Goal: Information Seeking & Learning: Learn about a topic

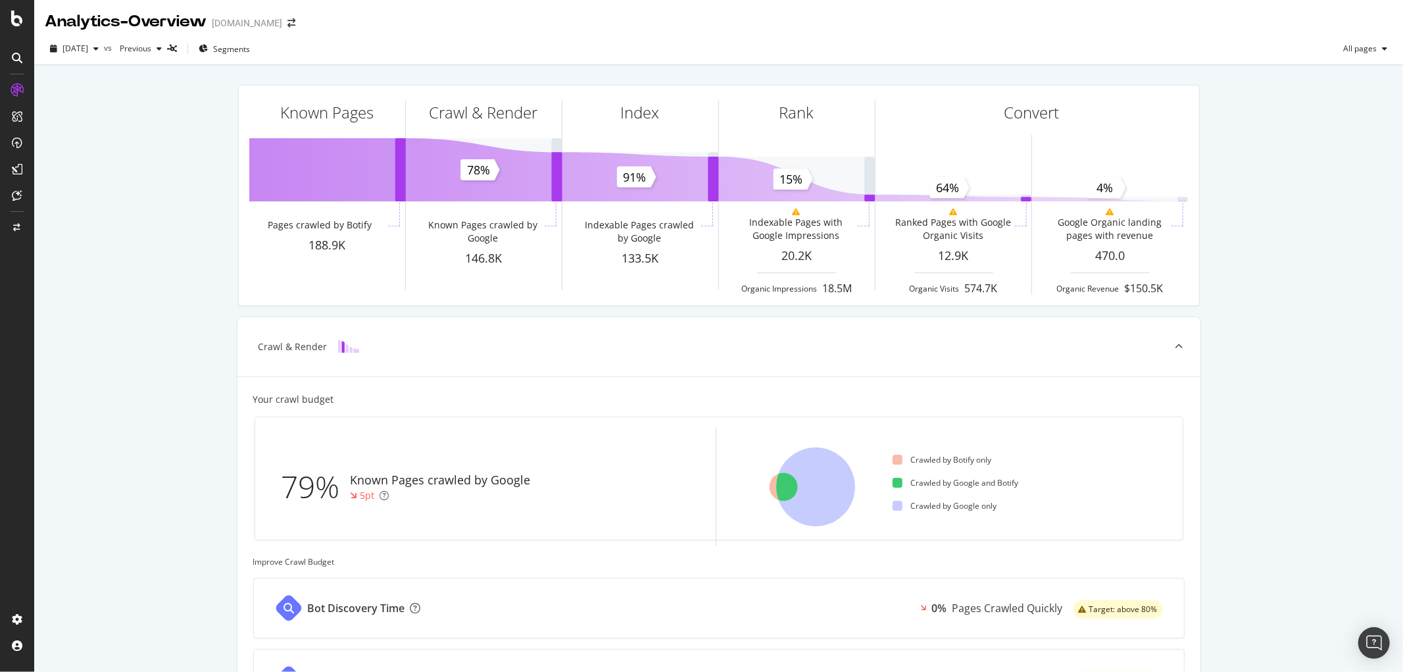
scroll to position [351, 0]
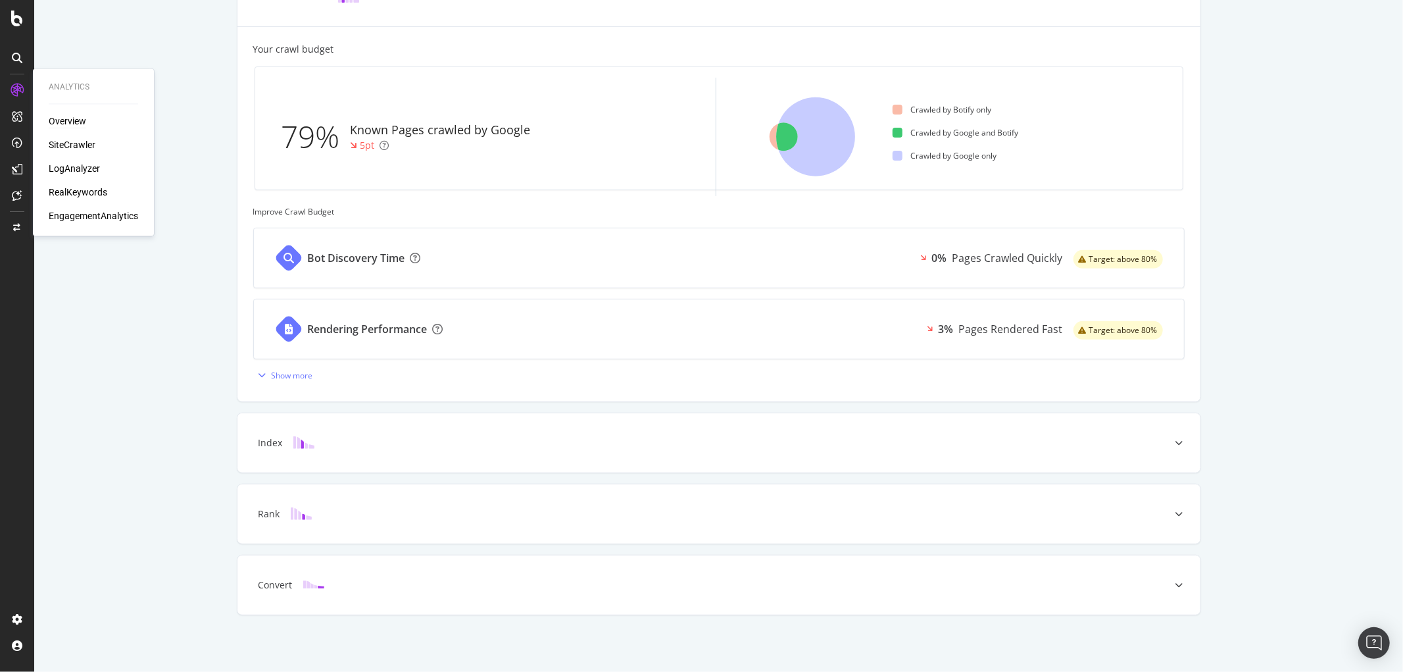
click at [70, 116] on div "Overview" at bounding box center [68, 121] width 38 height 13
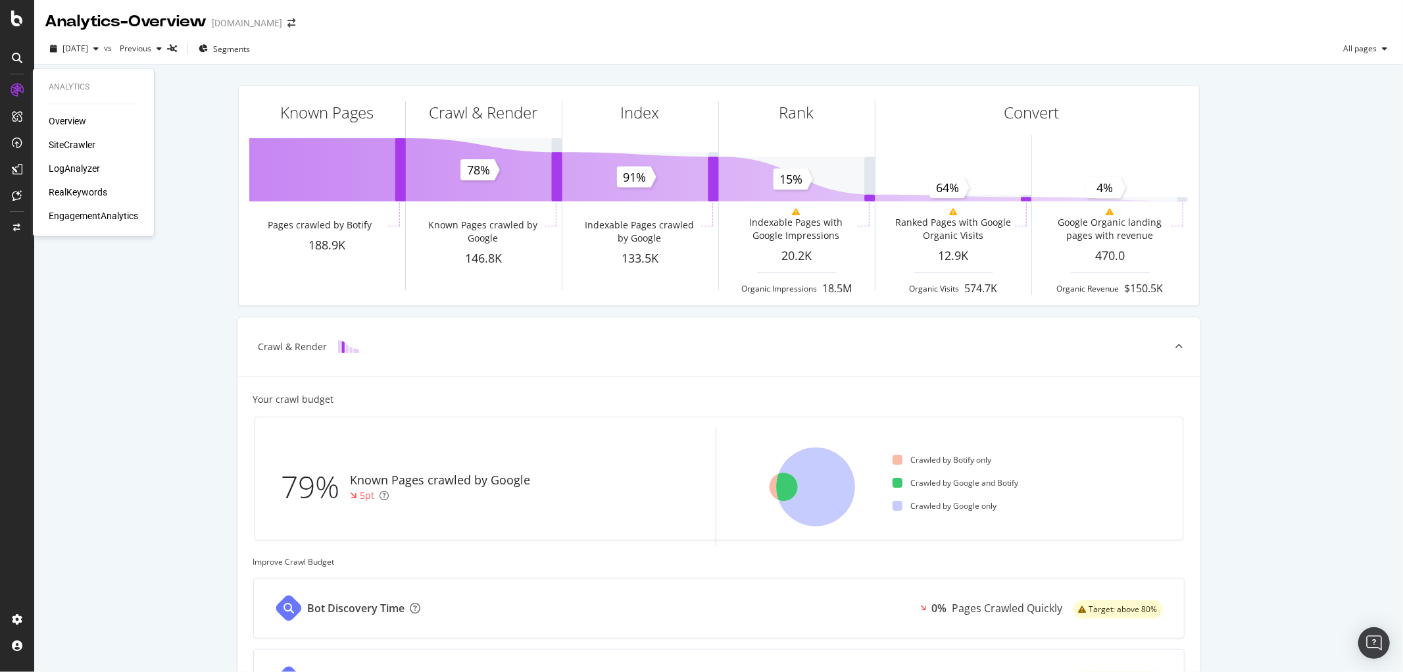
click at [76, 191] on div "RealKeywords" at bounding box center [78, 192] width 59 height 13
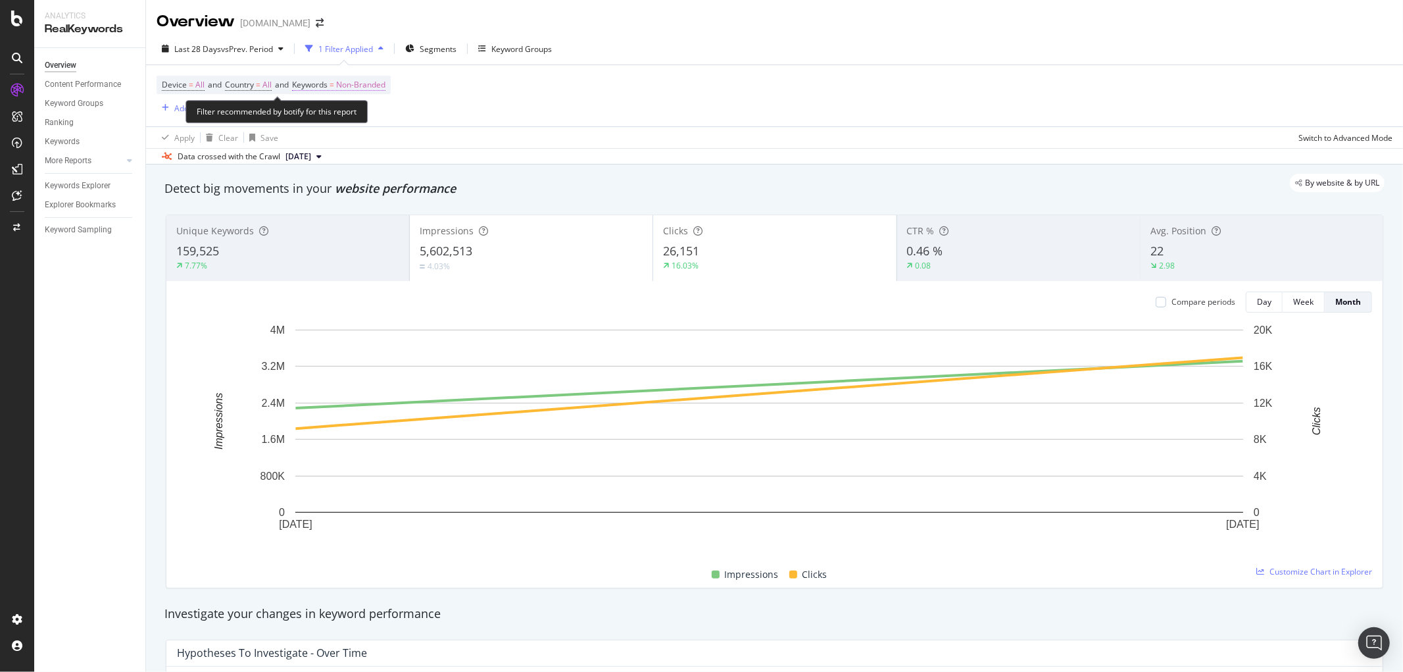
click at [357, 86] on span "Non-Branded" at bounding box center [360, 85] width 49 height 18
click at [364, 109] on div "Non-Branded" at bounding box center [347, 117] width 70 height 20
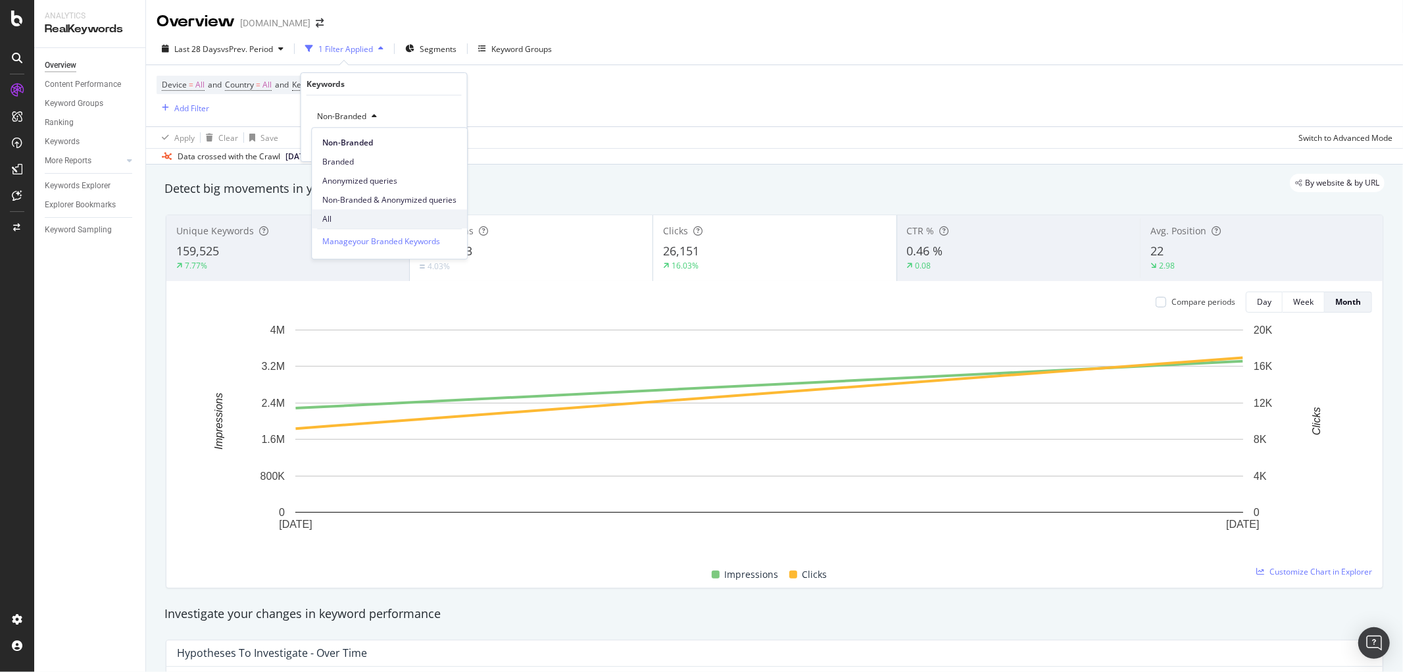
click at [336, 217] on span "All" at bounding box center [389, 219] width 134 height 12
click at [444, 147] on div "Apply" at bounding box center [446, 144] width 20 height 11
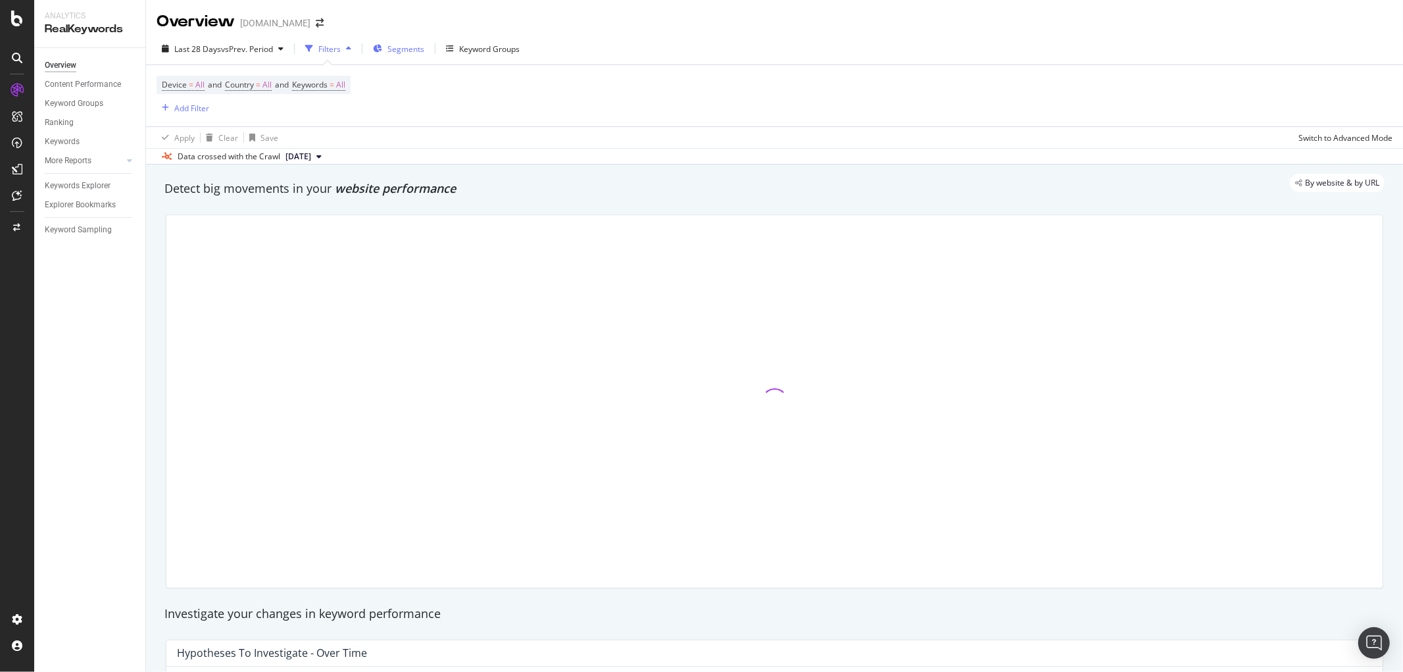
click at [415, 50] on span "Segments" at bounding box center [406, 48] width 37 height 11
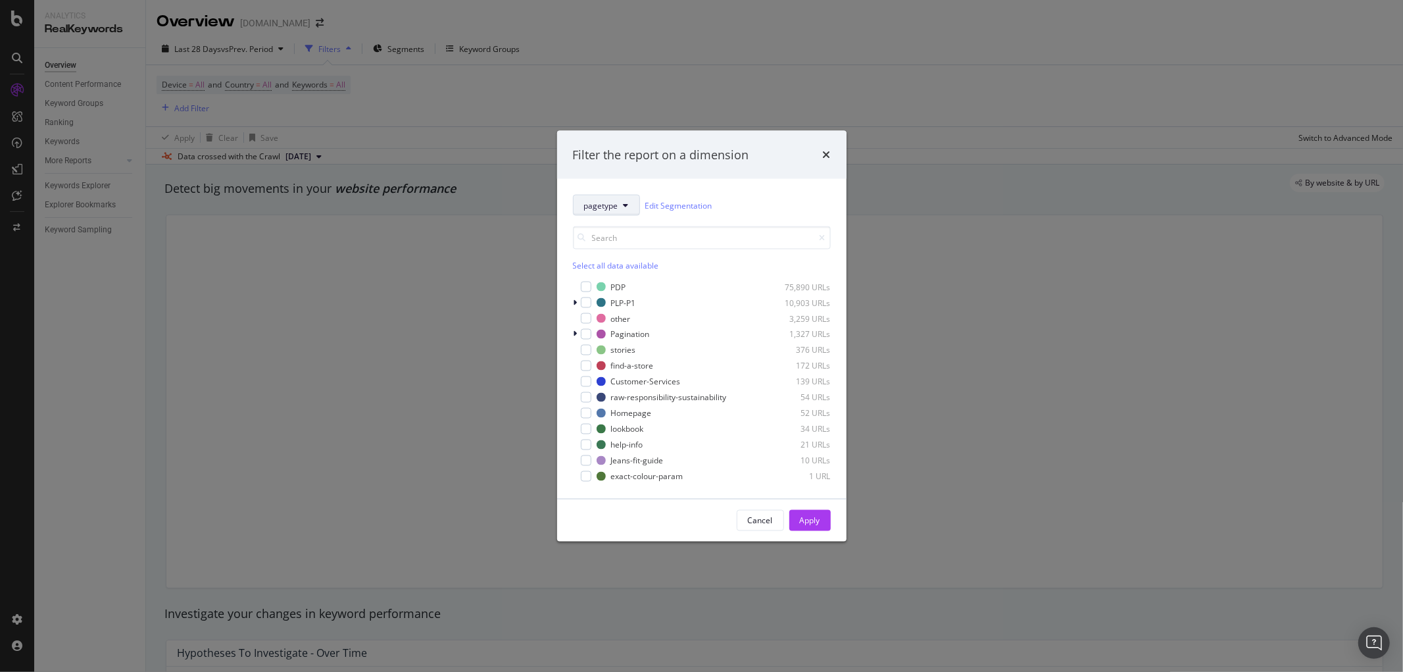
click at [625, 207] on icon "modal" at bounding box center [626, 205] width 5 height 8
click at [625, 268] on div "country" at bounding box center [627, 276] width 106 height 19
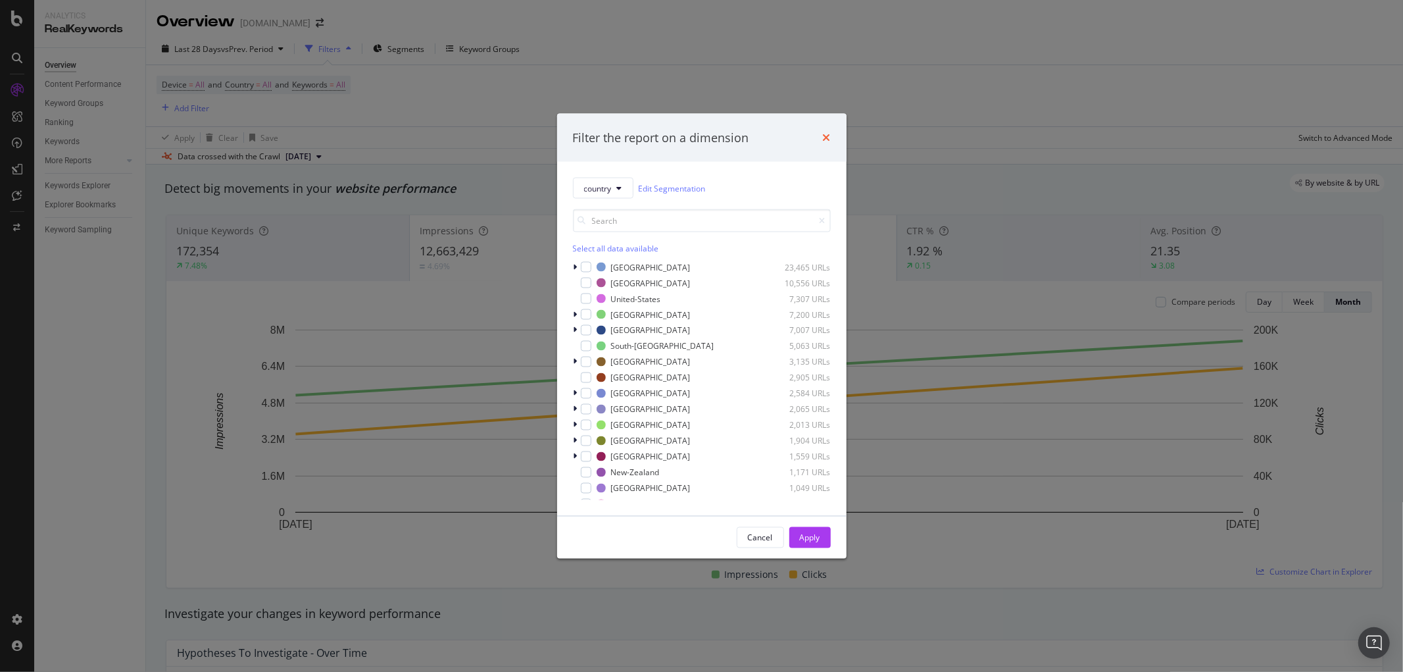
click at [830, 132] on icon "times" at bounding box center [827, 137] width 8 height 11
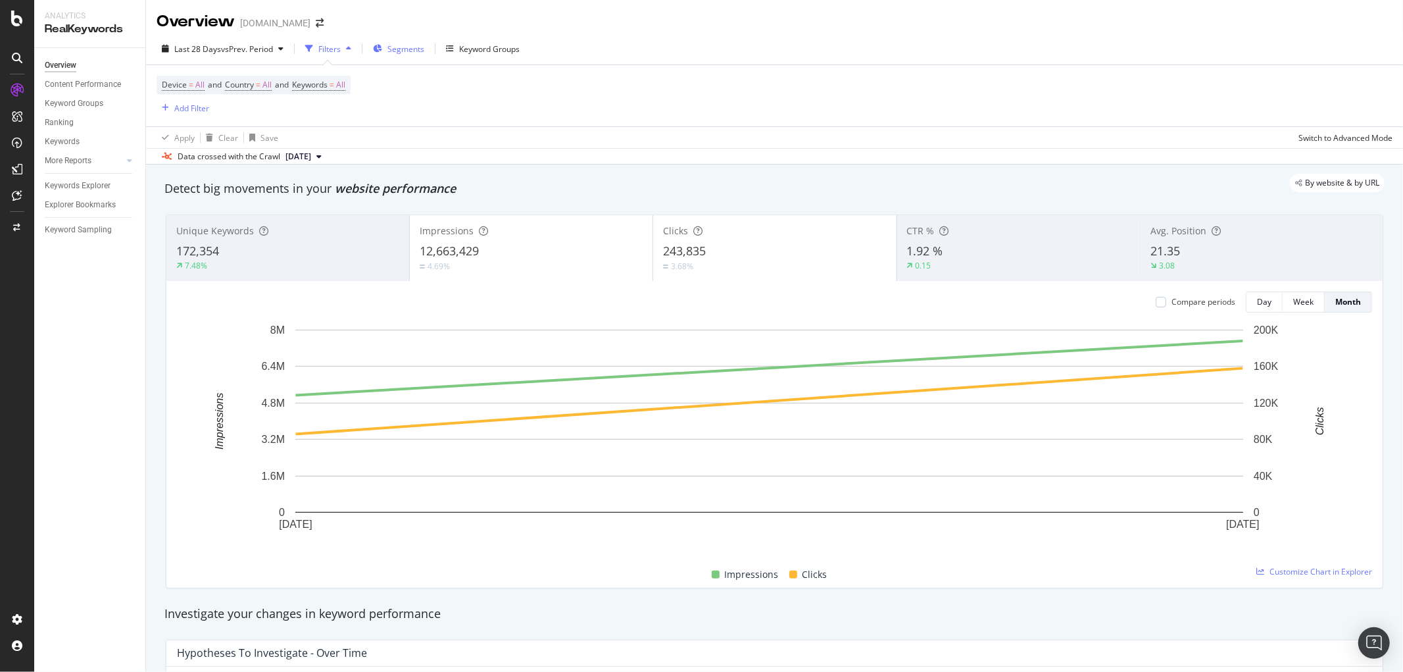
click at [403, 46] on span "Segments" at bounding box center [406, 48] width 37 height 11
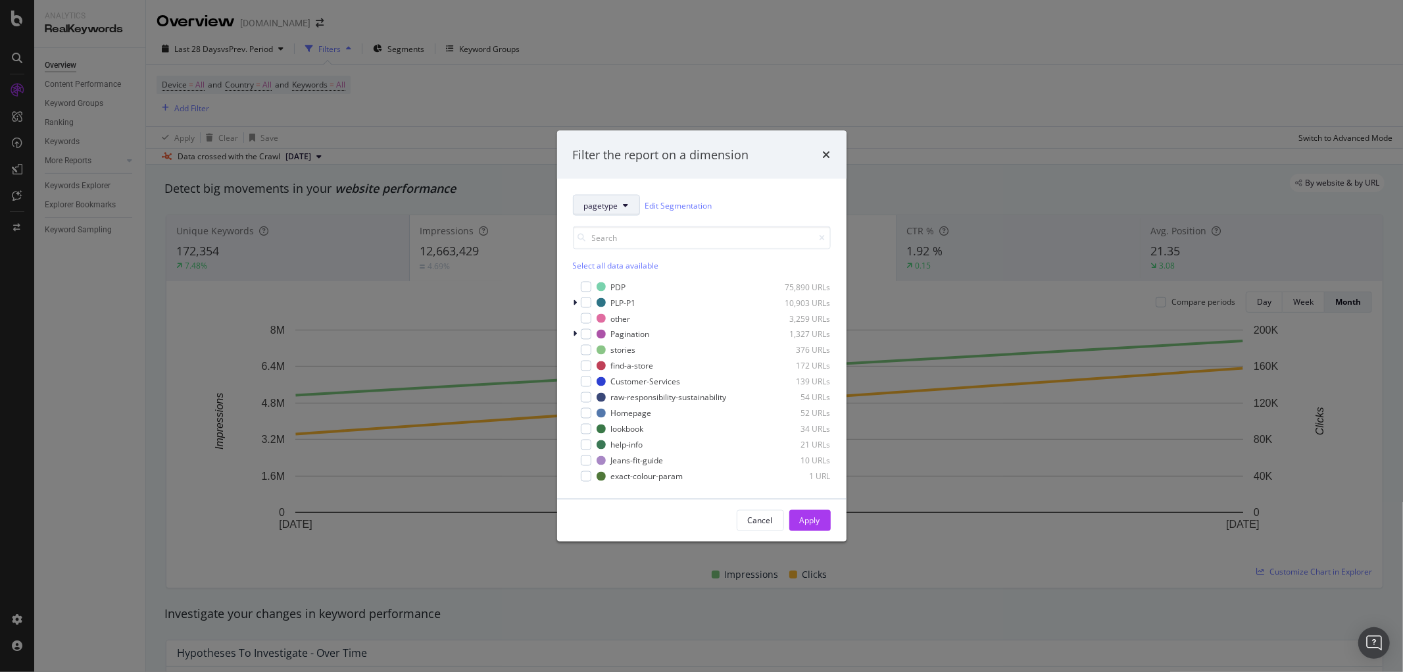
click at [616, 211] on span "pagetype" at bounding box center [601, 204] width 34 height 11
click at [627, 274] on span "country" at bounding box center [626, 276] width 85 height 12
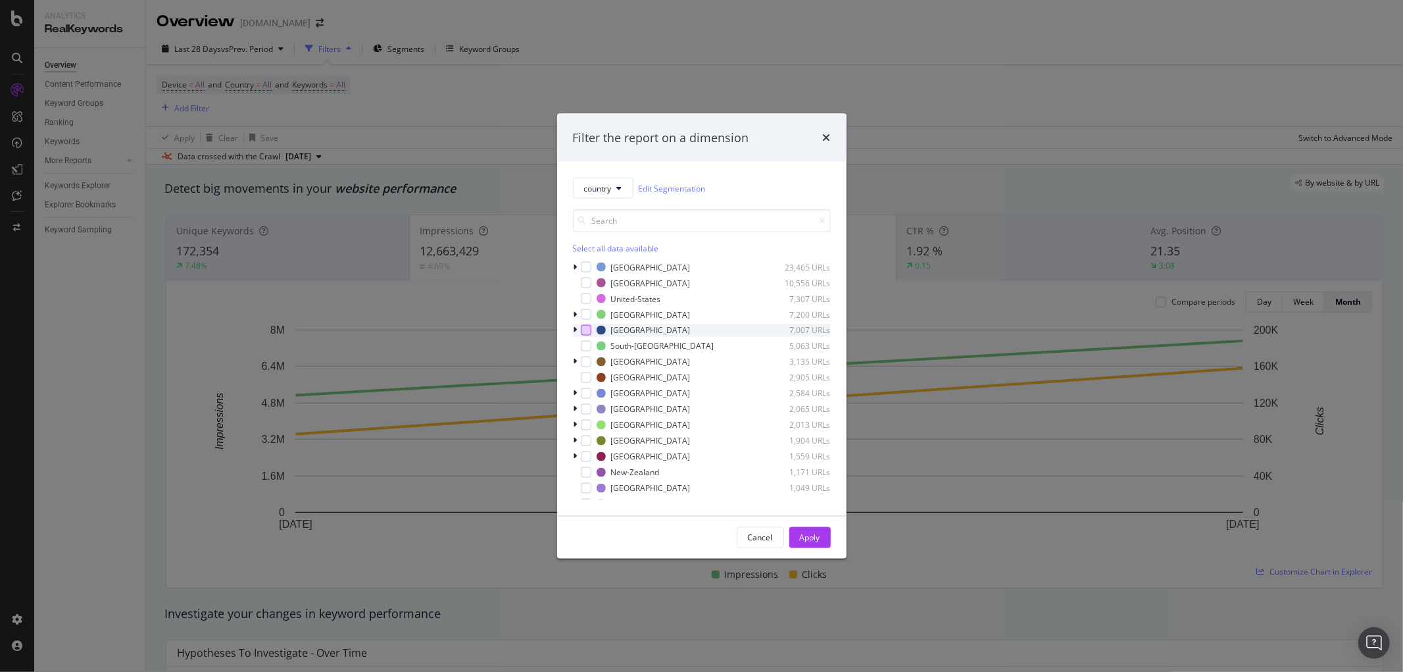
click at [584, 325] on div "modal" at bounding box center [586, 330] width 11 height 11
click at [820, 534] on button "Apply" at bounding box center [810, 537] width 41 height 21
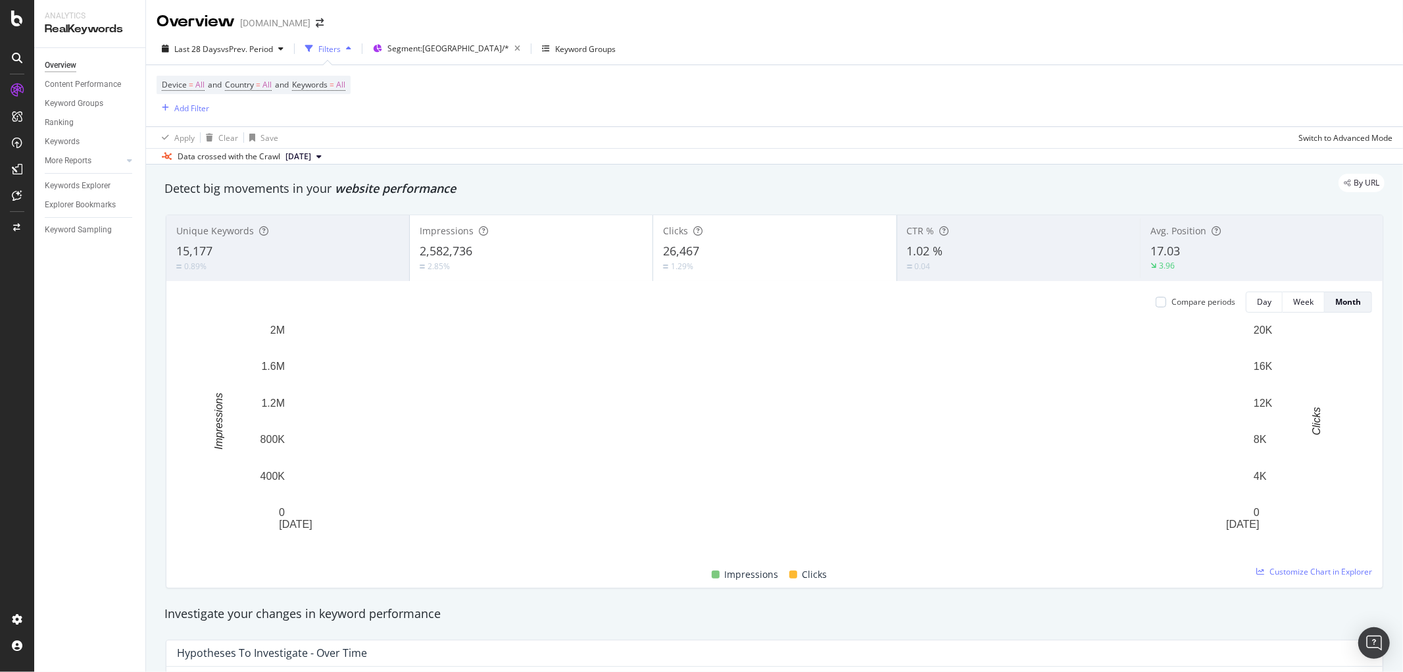
scroll to position [31, 0]
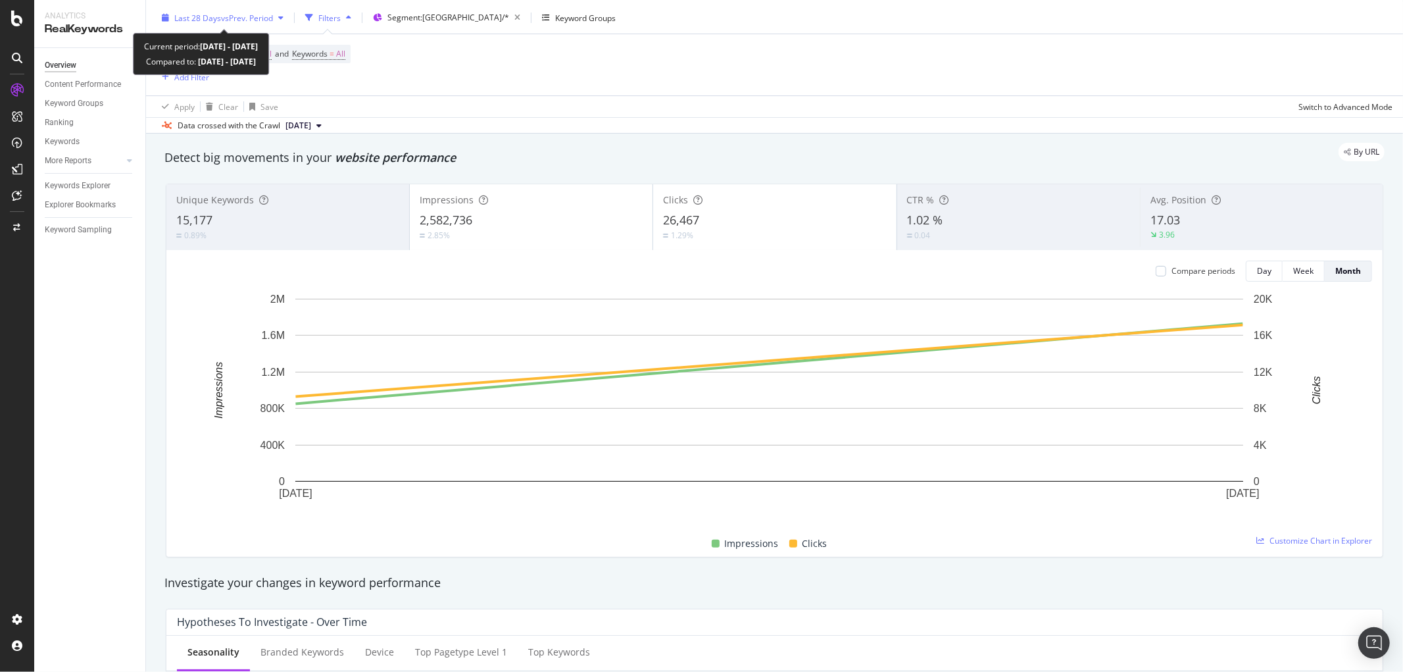
click at [242, 14] on span "vs Prev. Period" at bounding box center [247, 18] width 52 height 11
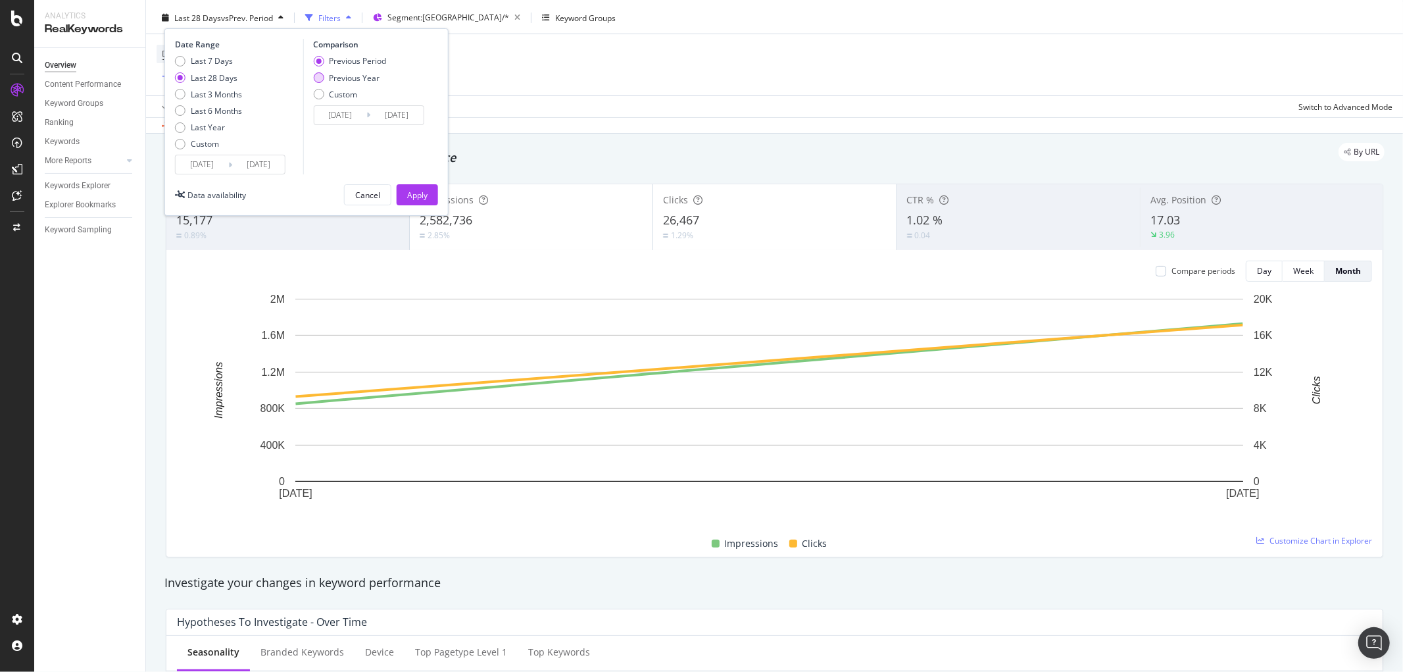
click at [332, 77] on div "Previous Year" at bounding box center [354, 77] width 51 height 11
type input "[DATE]"
click at [180, 143] on div "Custom" at bounding box center [180, 144] width 11 height 11
click at [191, 167] on input "[DATE]" at bounding box center [202, 164] width 53 height 18
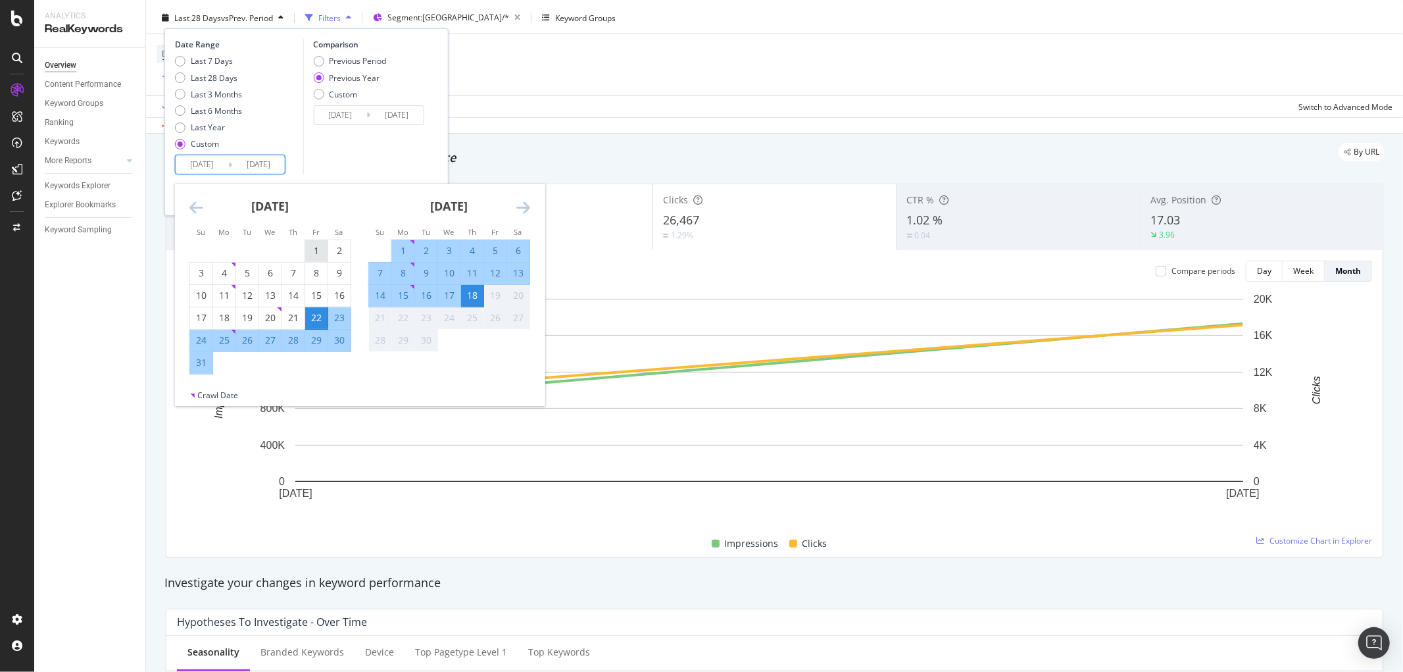
click at [318, 247] on div "1" at bounding box center [316, 250] width 22 height 13
type input "[DATE]"
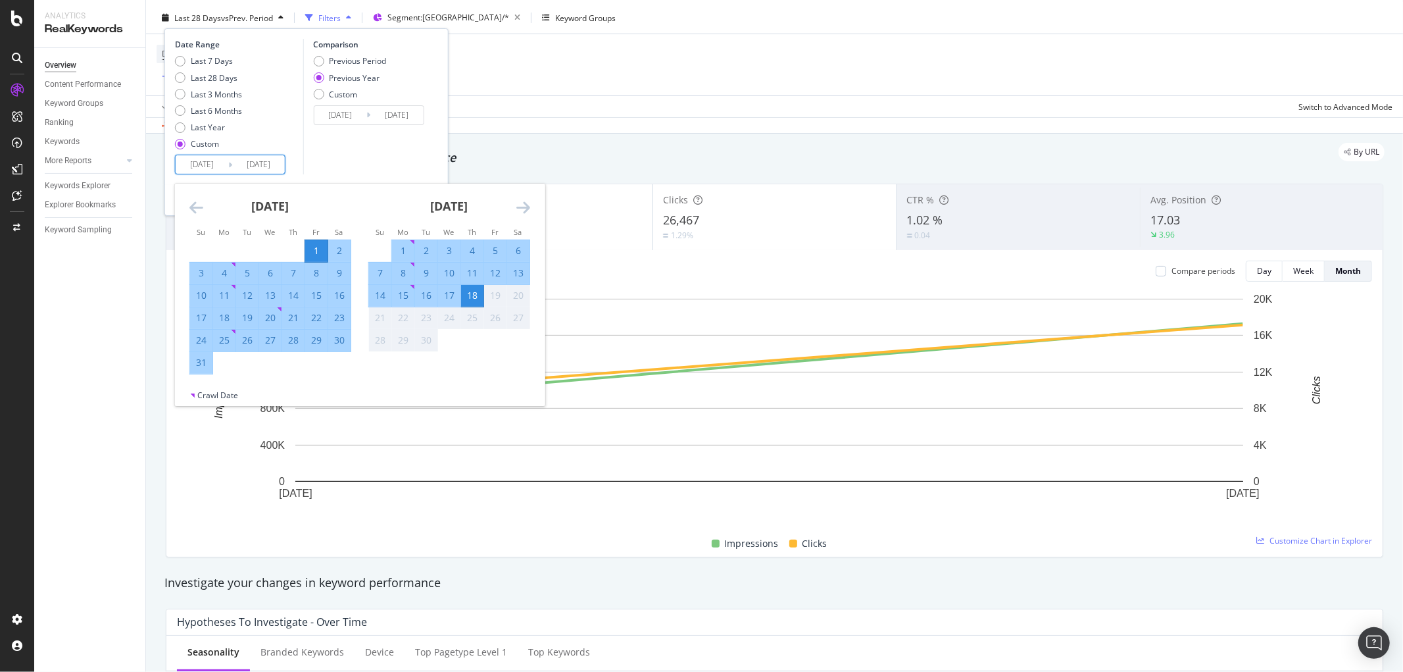
click at [474, 294] on div "18" at bounding box center [472, 295] width 22 height 13
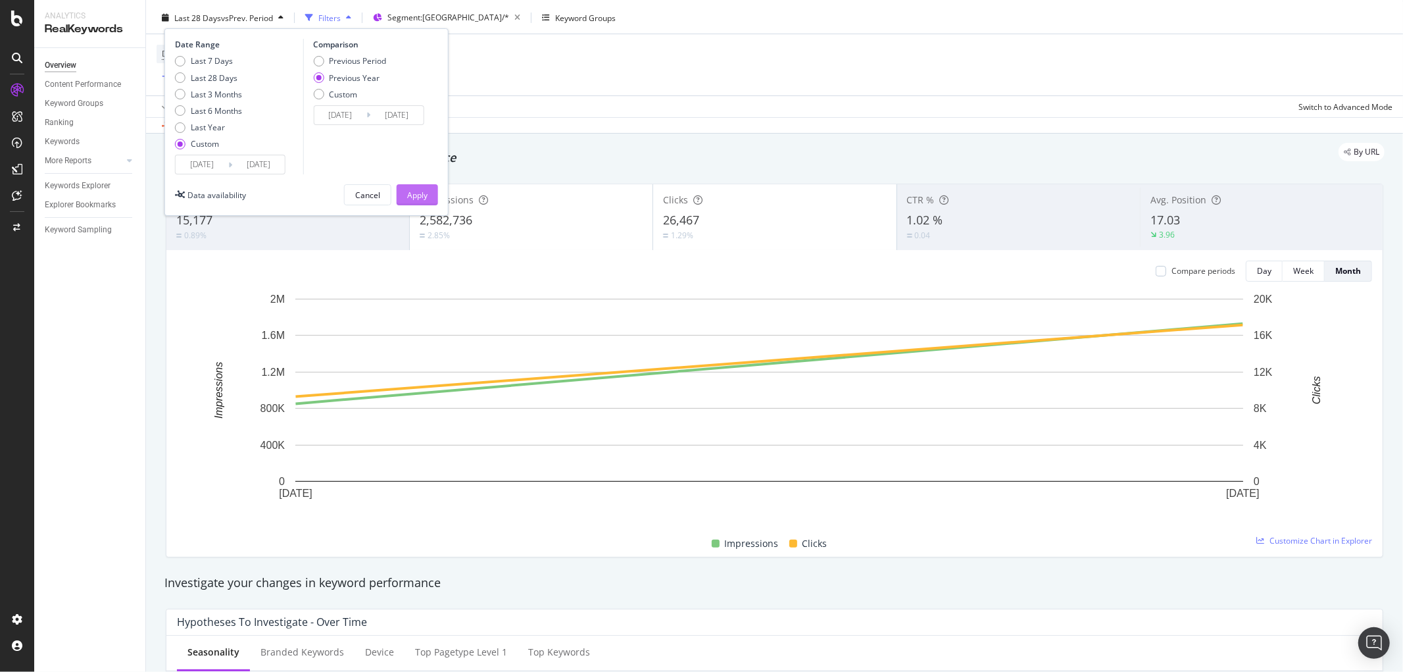
click at [418, 191] on div "Apply" at bounding box center [417, 194] width 20 height 11
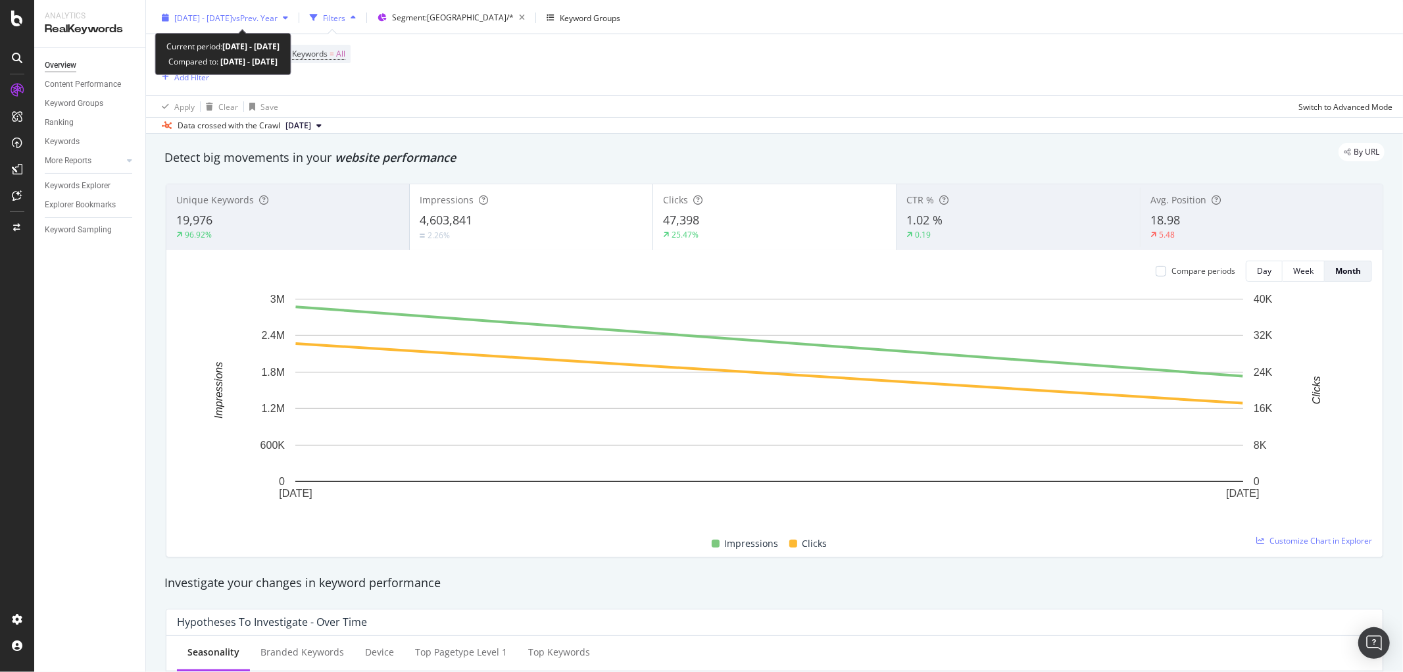
click at [232, 22] on span "[DATE] - [DATE]" at bounding box center [203, 18] width 58 height 11
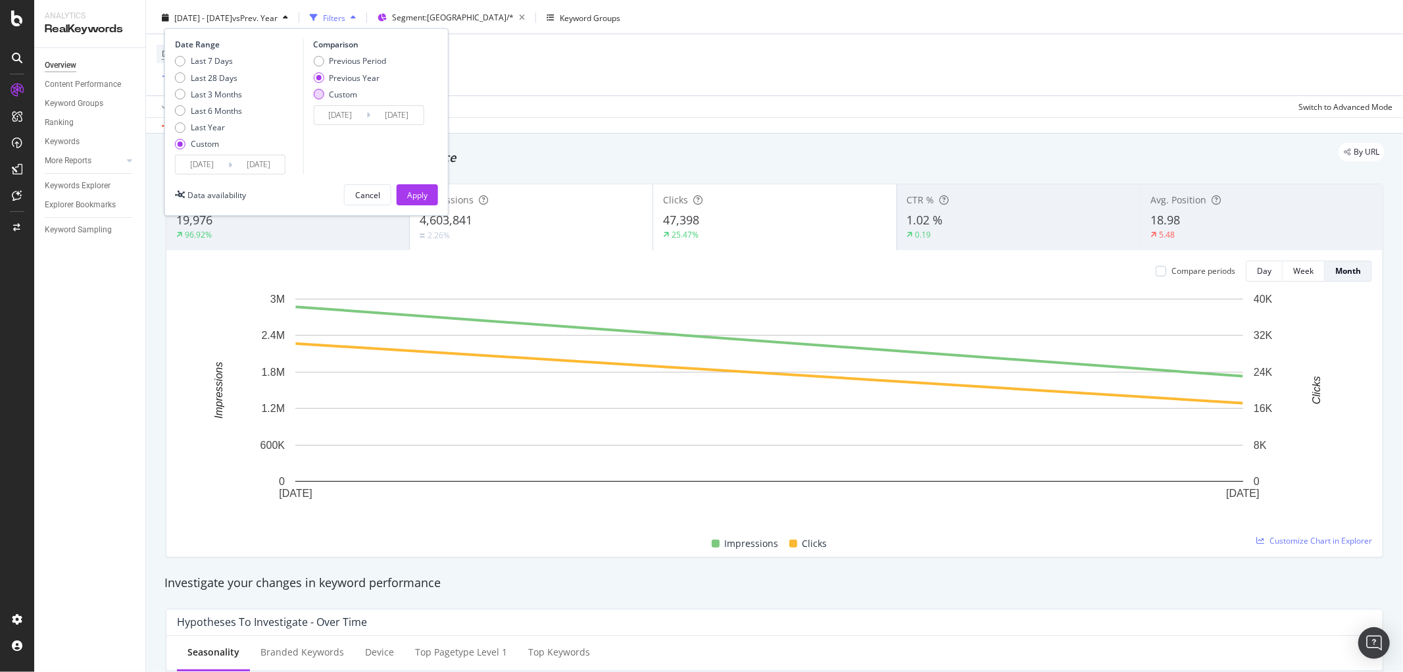
click at [317, 93] on div "Custom" at bounding box center [318, 94] width 11 height 11
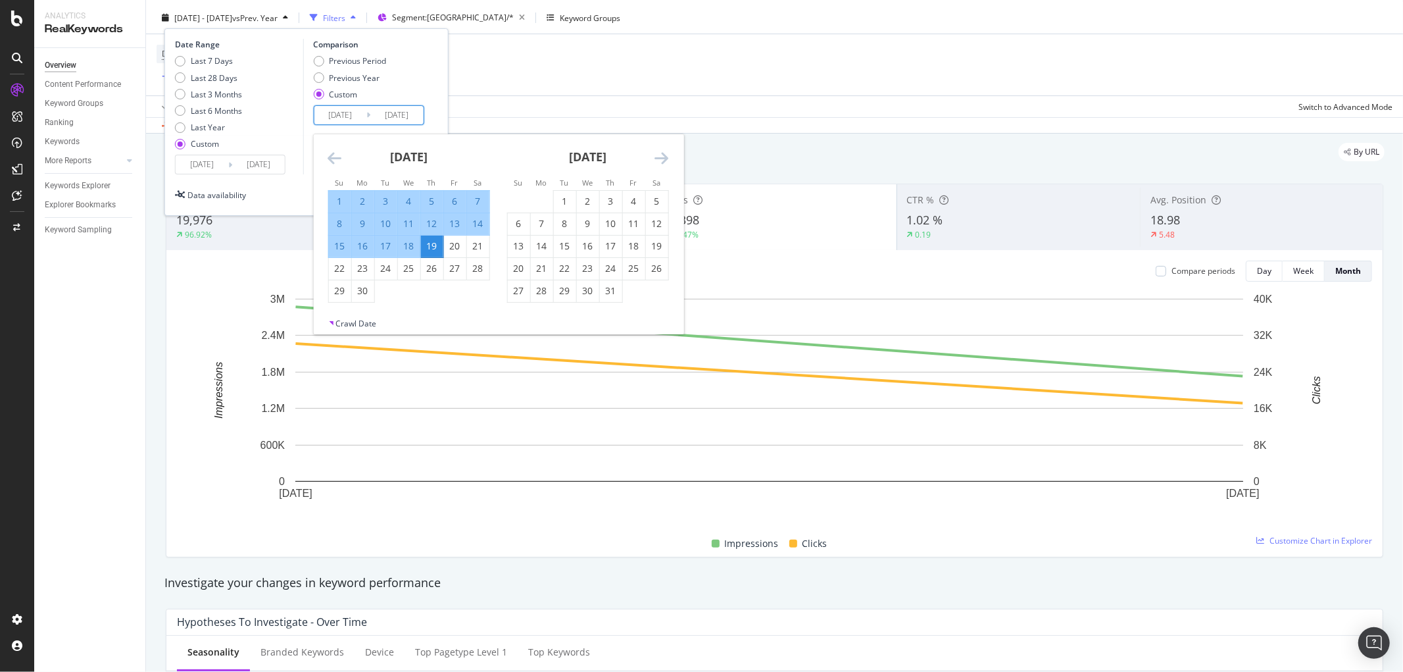
click at [324, 116] on input "[DATE]" at bounding box center [340, 115] width 53 height 18
click at [332, 158] on icon "Move backward to switch to the previous month." at bounding box center [335, 158] width 14 height 16
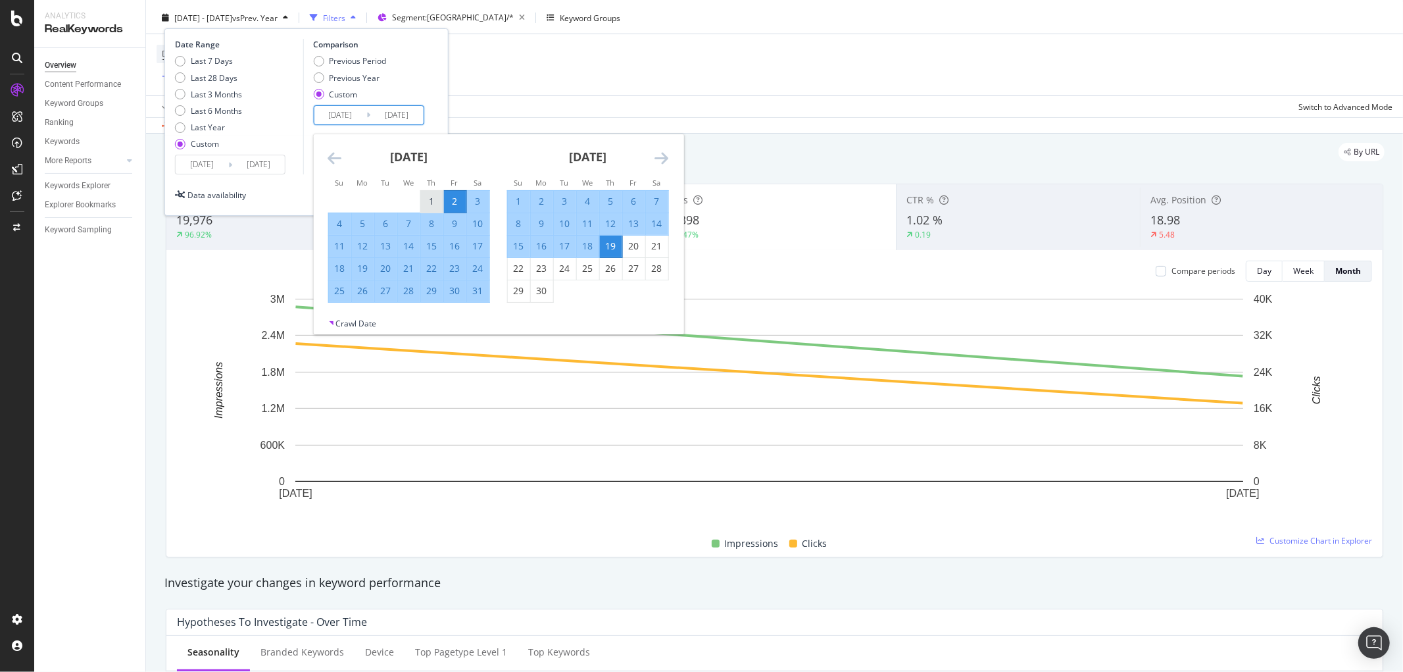
click at [428, 203] on div "1" at bounding box center [431, 201] width 22 height 13
type input "[DATE]"
click at [586, 242] on div "18" at bounding box center [587, 245] width 22 height 13
type input "[DATE]"
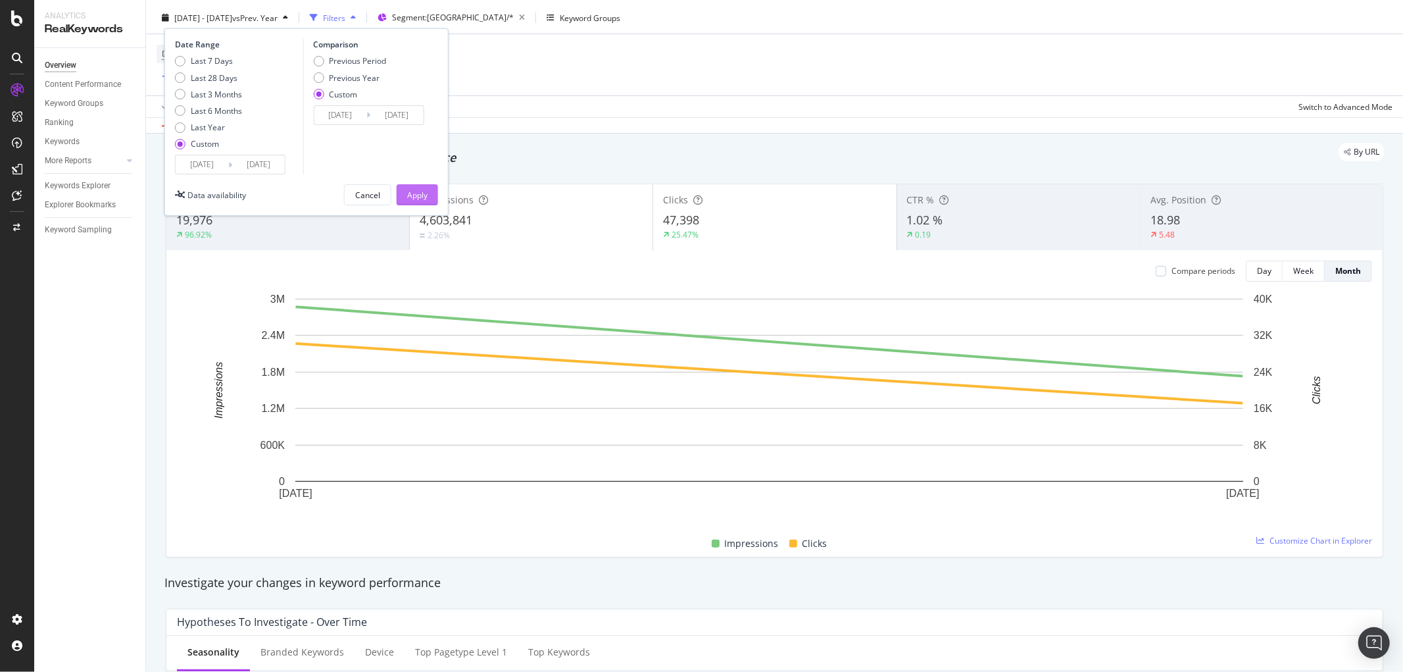
click at [429, 191] on button "Apply" at bounding box center [417, 194] width 41 height 21
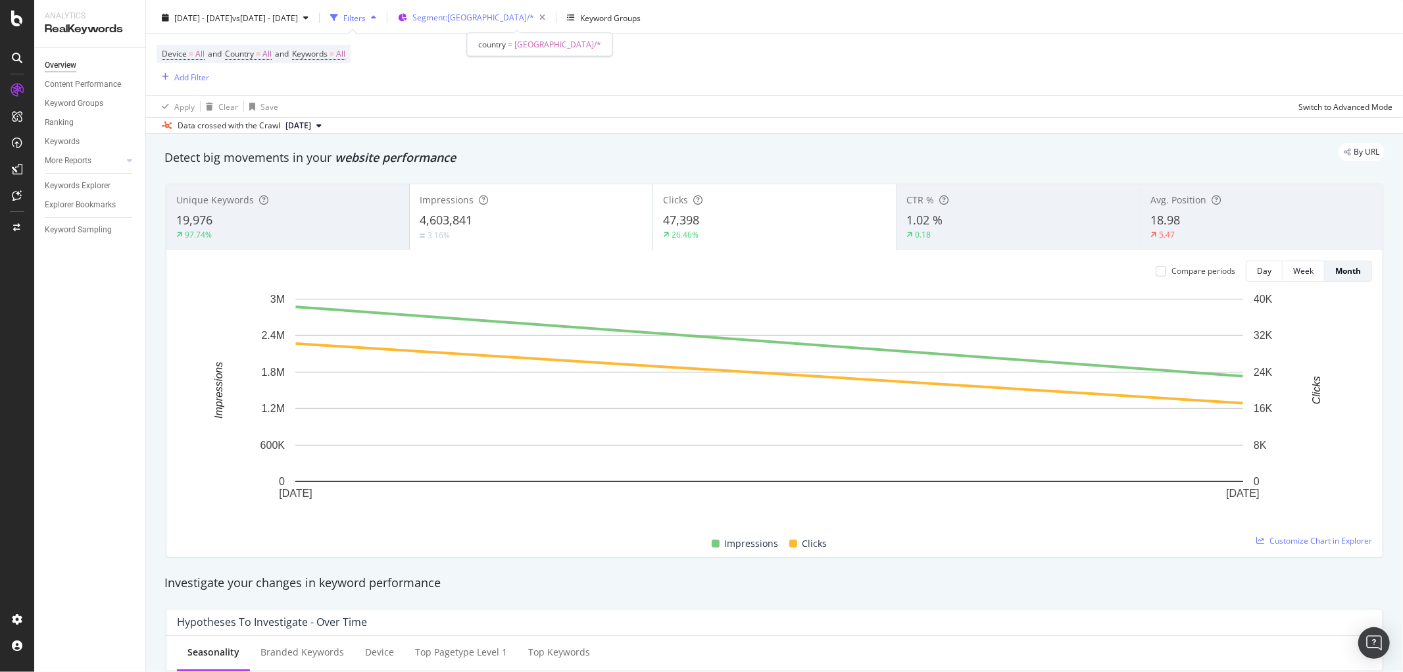
click at [508, 22] on div "Segment: [GEOGRAPHIC_DATA]/*" at bounding box center [482, 18] width 138 height 18
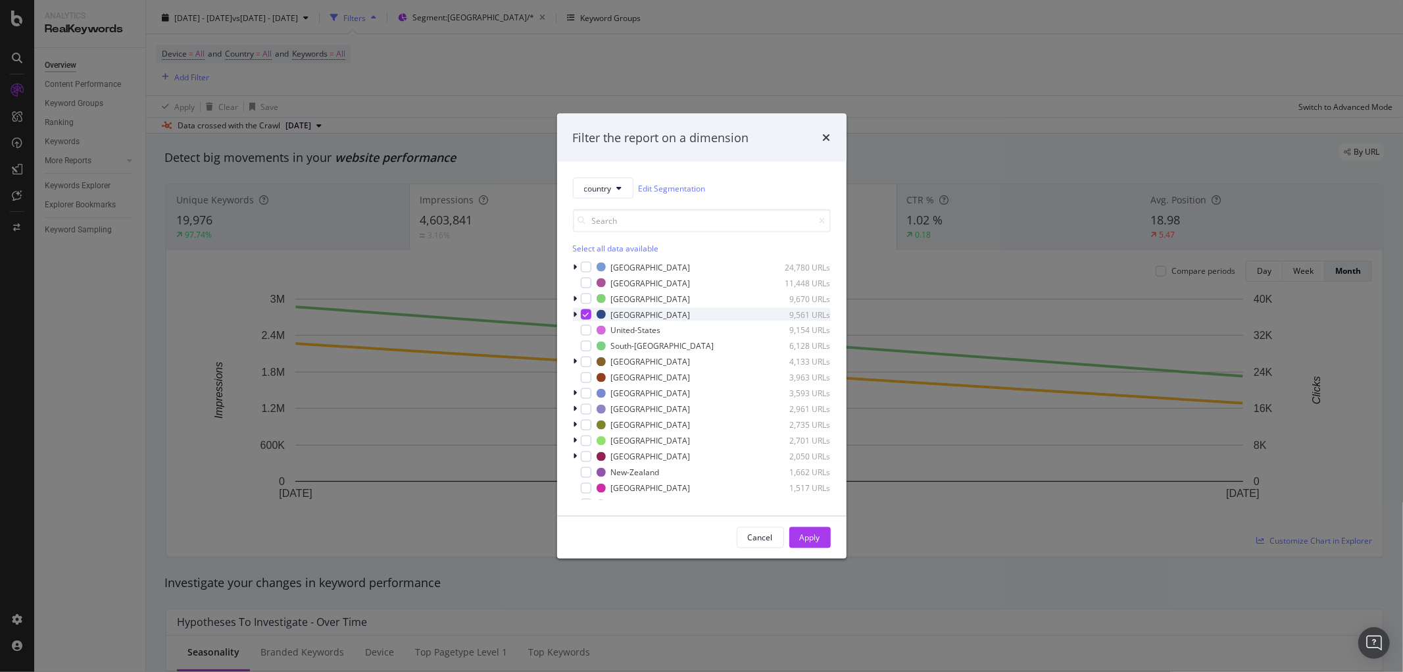
click at [586, 313] on icon "modal" at bounding box center [586, 314] width 6 height 7
click at [586, 298] on div "modal" at bounding box center [586, 298] width 11 height 11
click at [818, 535] on div "Apply" at bounding box center [810, 537] width 20 height 11
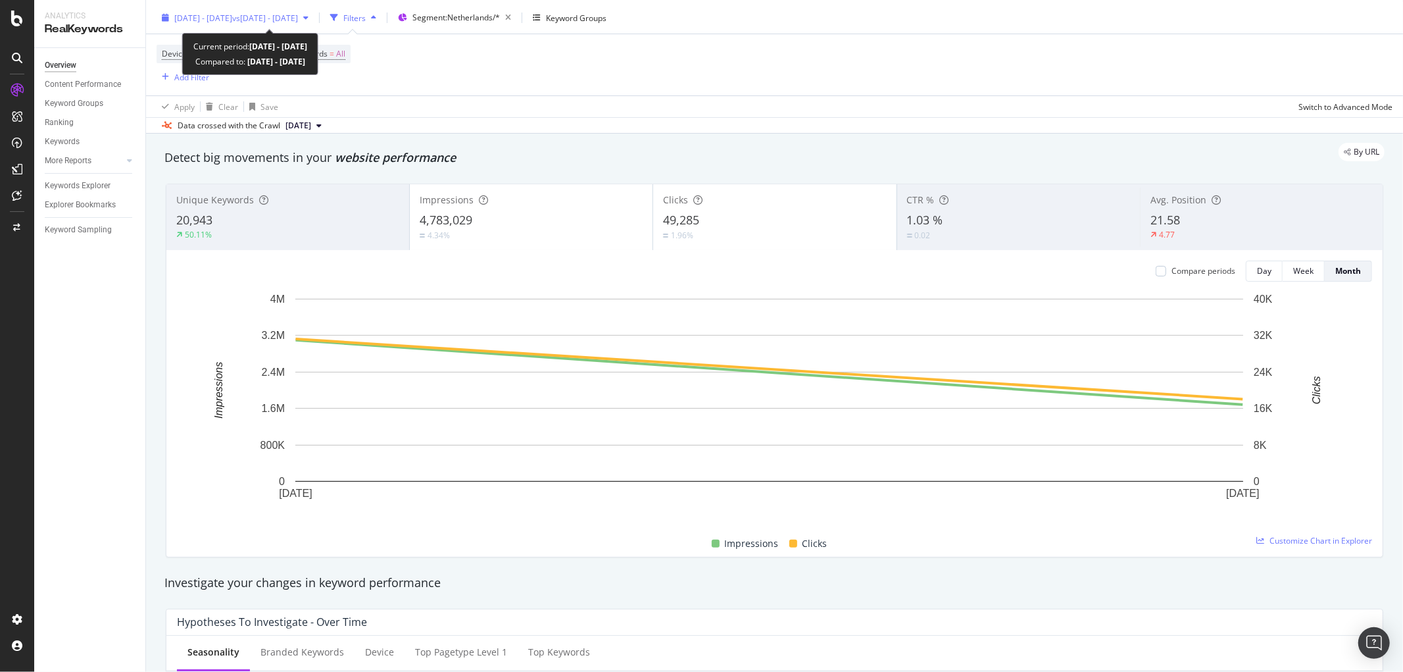
click at [298, 21] on span "vs [DATE] - [DATE]" at bounding box center [265, 18] width 66 height 11
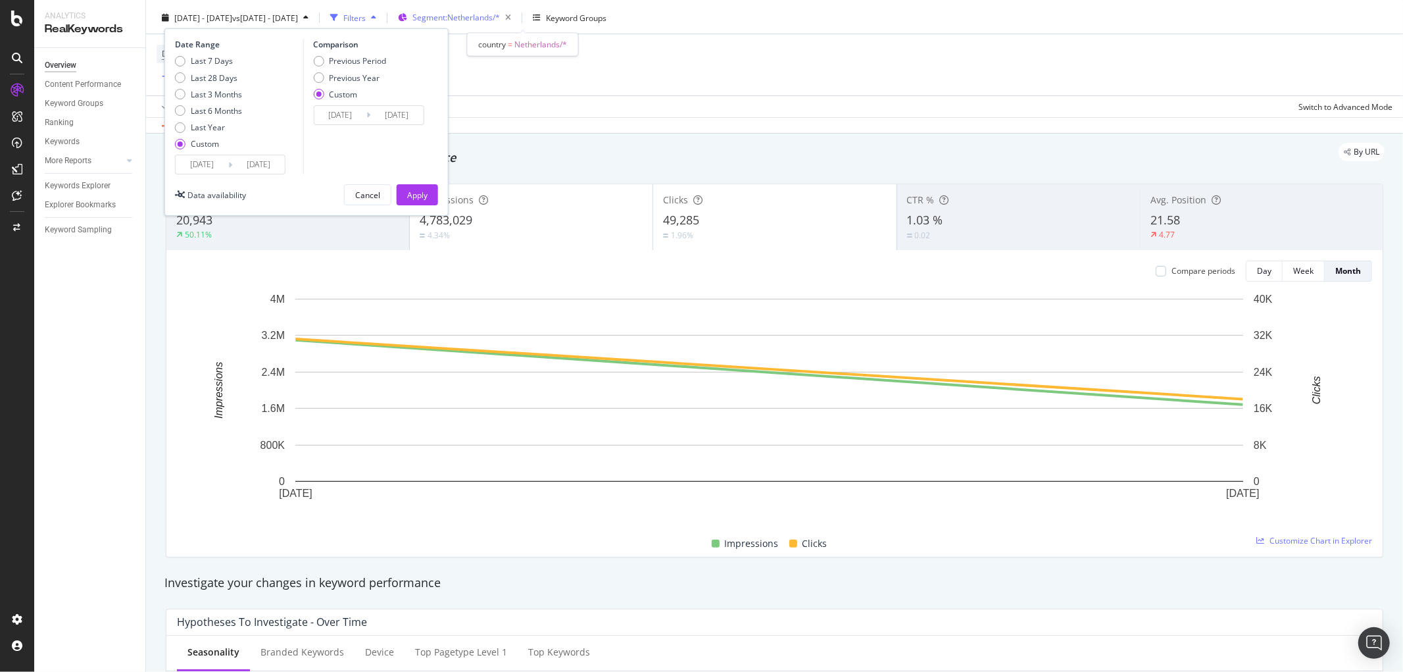
click at [500, 20] on span "Segment: [GEOGRAPHIC_DATA]/*" at bounding box center [457, 17] width 88 height 11
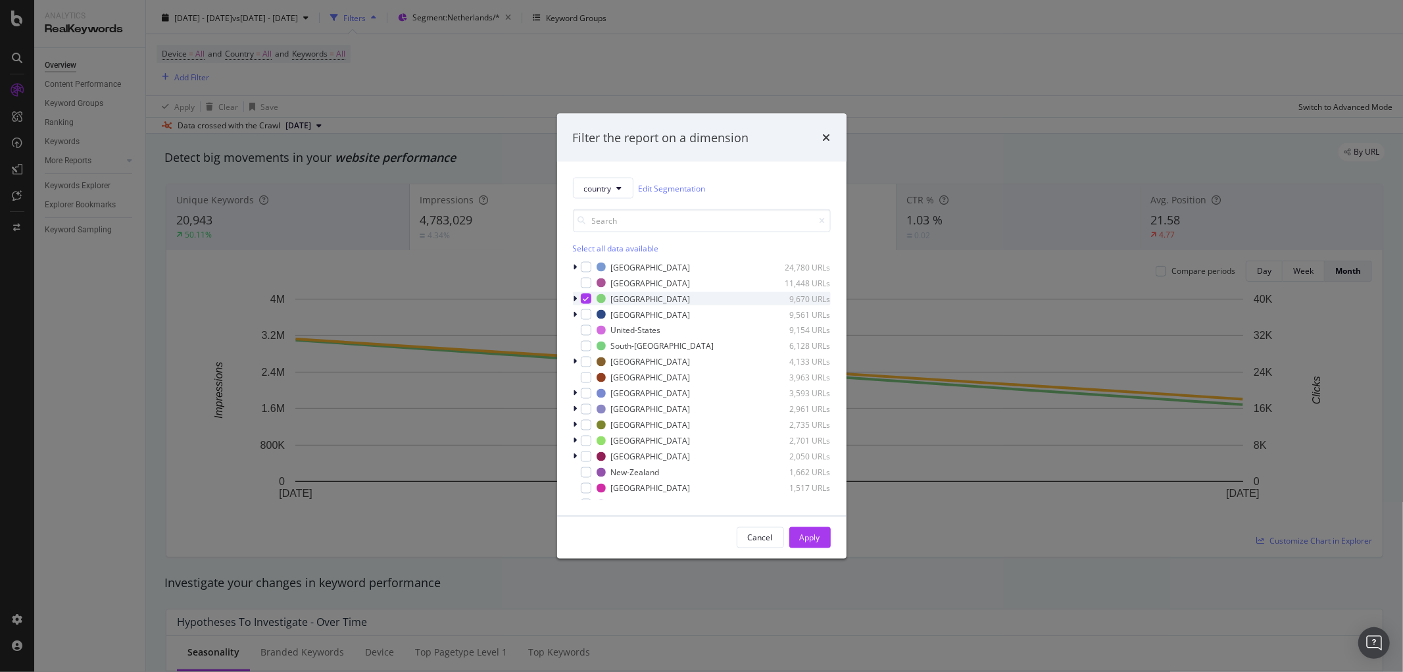
click at [586, 301] on icon "modal" at bounding box center [586, 298] width 6 height 7
click at [588, 314] on div "modal" at bounding box center [586, 314] width 11 height 11
click at [816, 534] on div "Apply" at bounding box center [810, 537] width 20 height 11
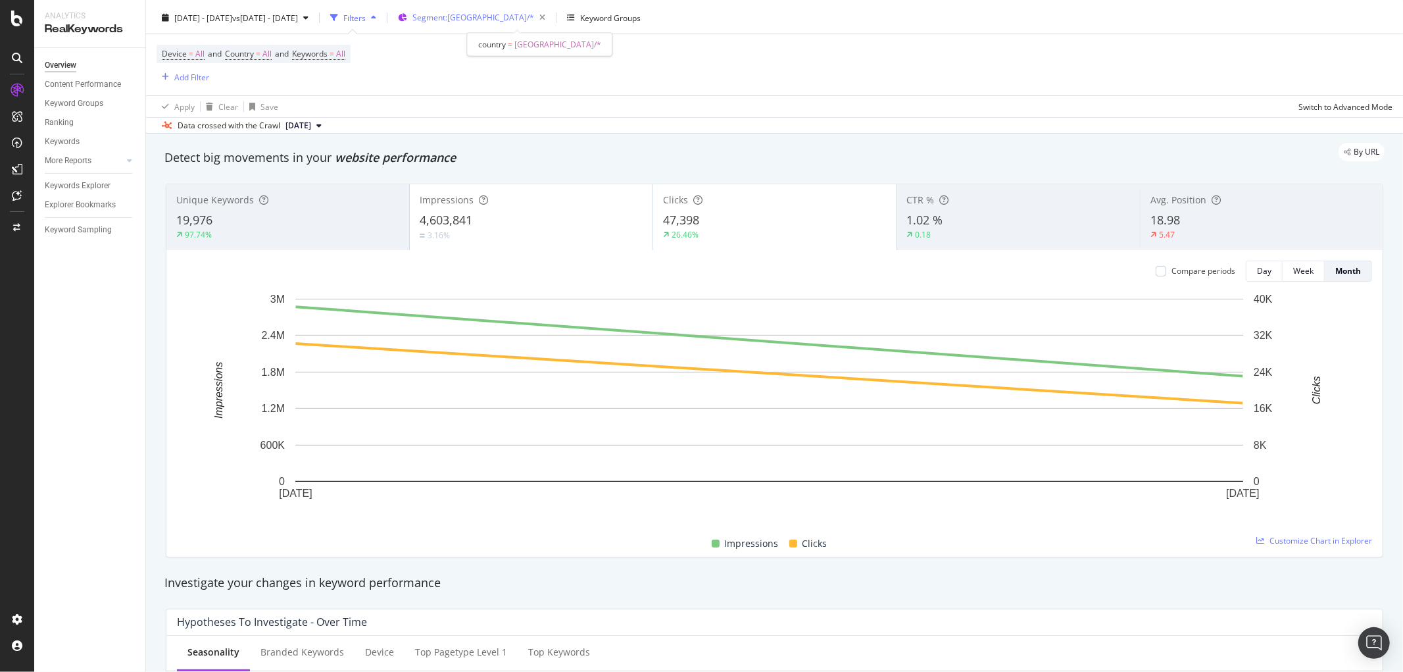
click at [520, 20] on span "Segment: [GEOGRAPHIC_DATA]/*" at bounding box center [474, 17] width 122 height 11
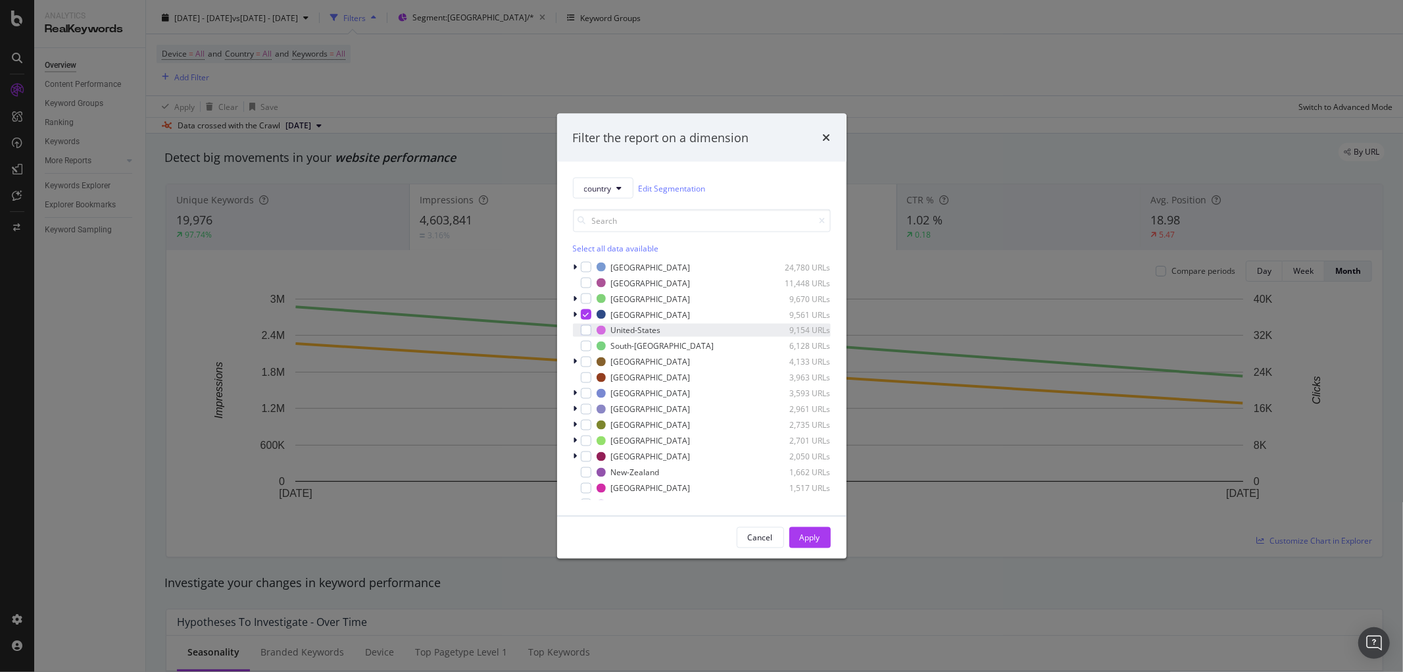
click at [589, 324] on div "United-States 9,154 URLs" at bounding box center [702, 330] width 258 height 13
click at [589, 312] on div "modal" at bounding box center [586, 314] width 11 height 11
click at [824, 538] on button "Apply" at bounding box center [810, 537] width 41 height 21
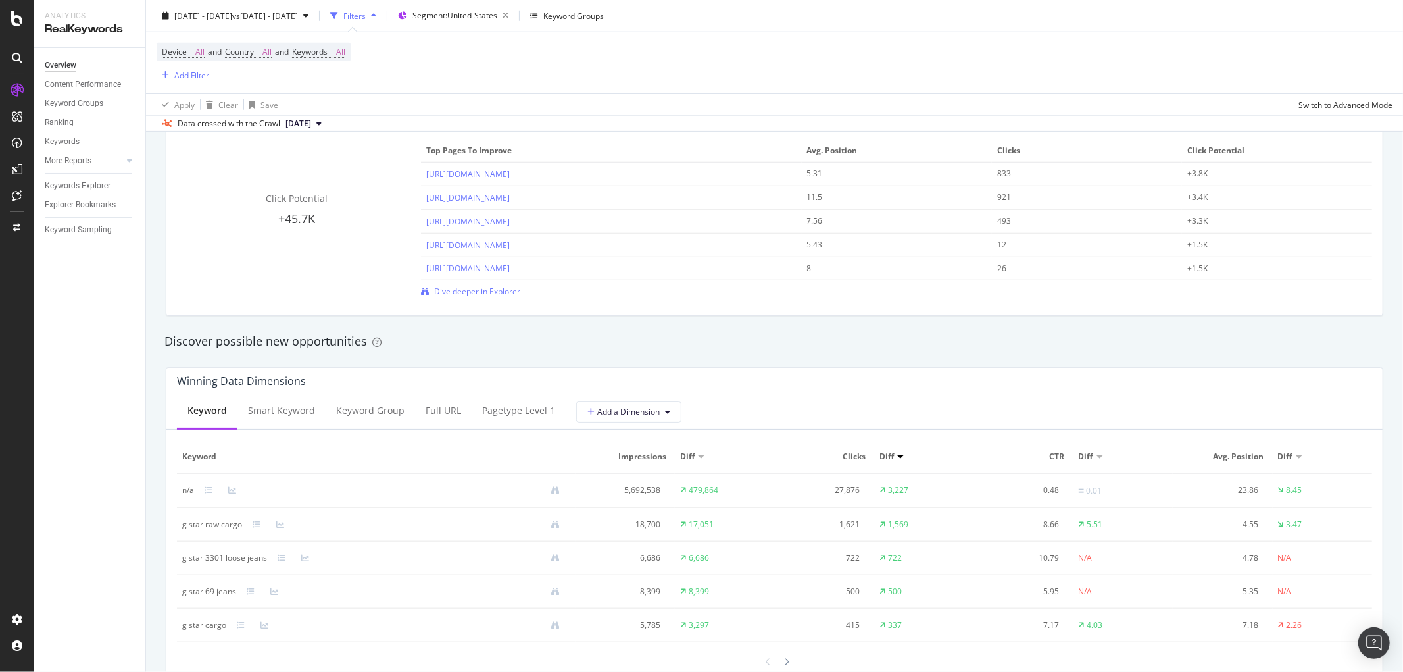
scroll to position [958, 0]
drag, startPoint x: 570, startPoint y: 16, endPoint x: 626, endPoint y: 93, distance: 95.1
click at [514, 16] on icon "button" at bounding box center [505, 16] width 16 height 18
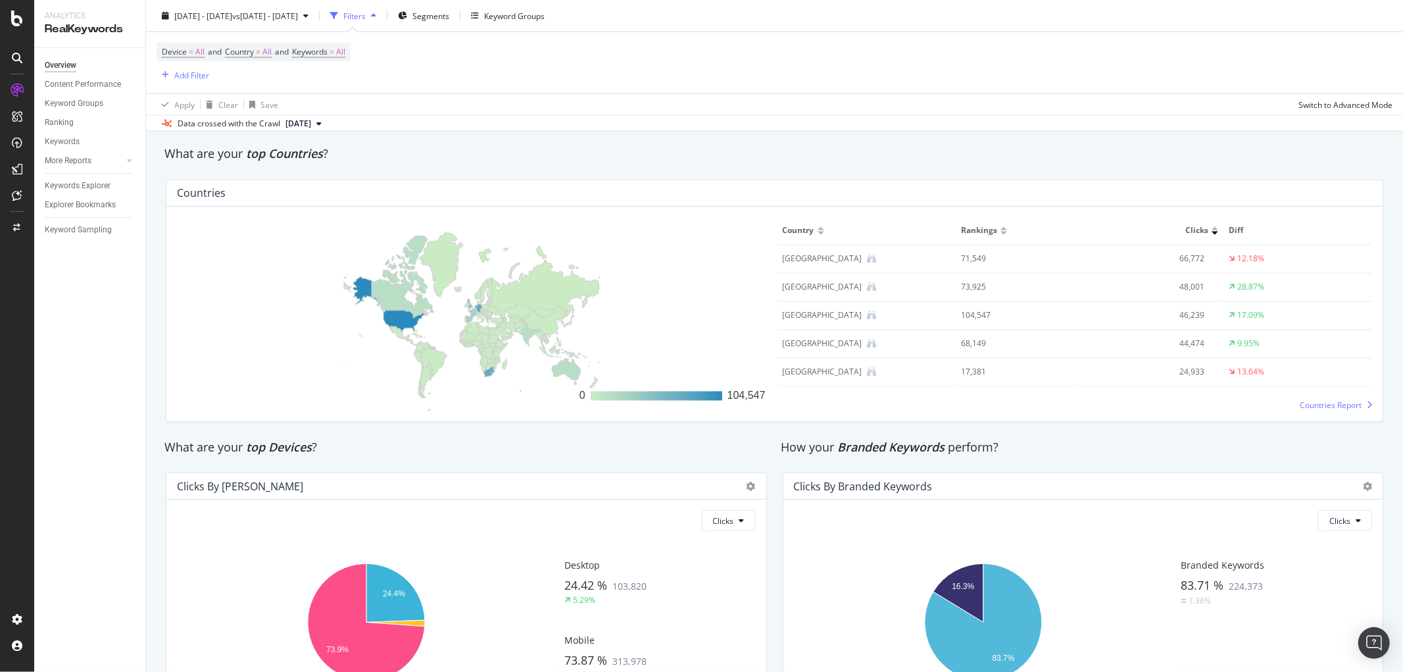
scroll to position [1896, 0]
click at [314, 22] on div "[DATE] - [DATE] vs [DATE] - [DATE]" at bounding box center [235, 16] width 157 height 20
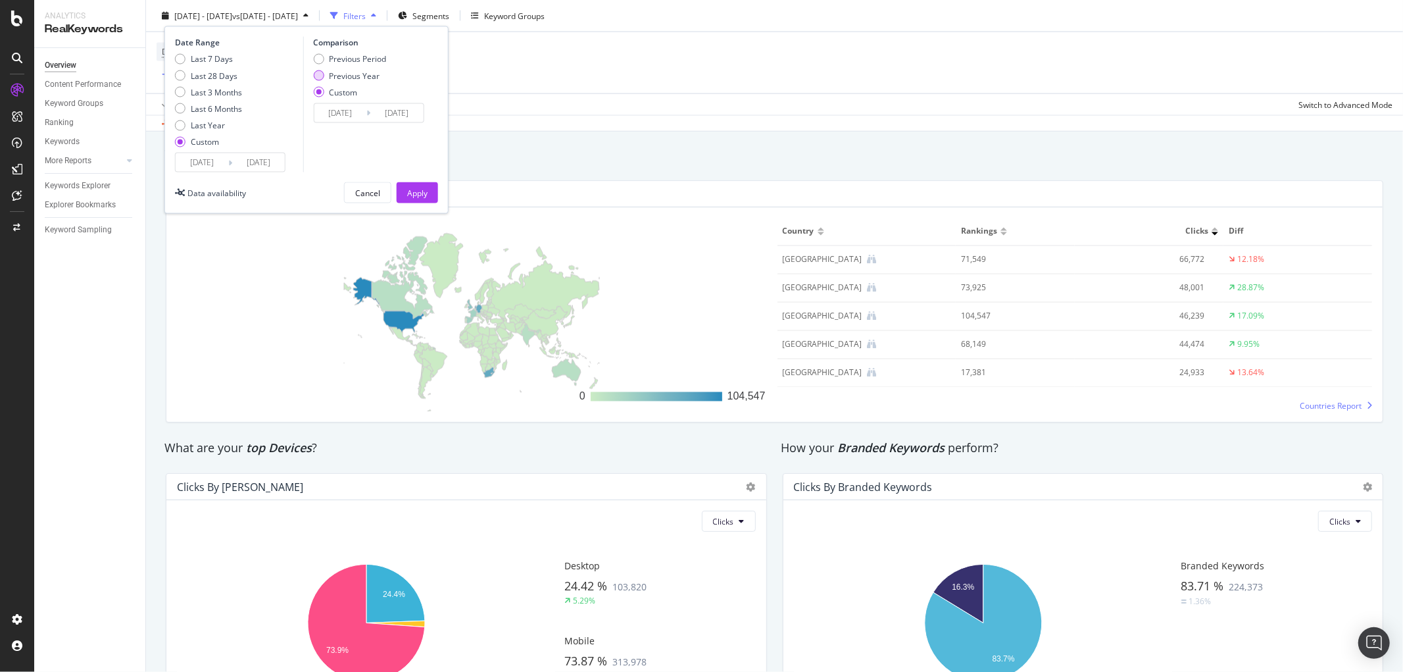
click at [330, 77] on div "Previous Year" at bounding box center [354, 75] width 51 height 11
type input "[DATE]"
click at [338, 108] on input "[DATE]" at bounding box center [340, 113] width 53 height 18
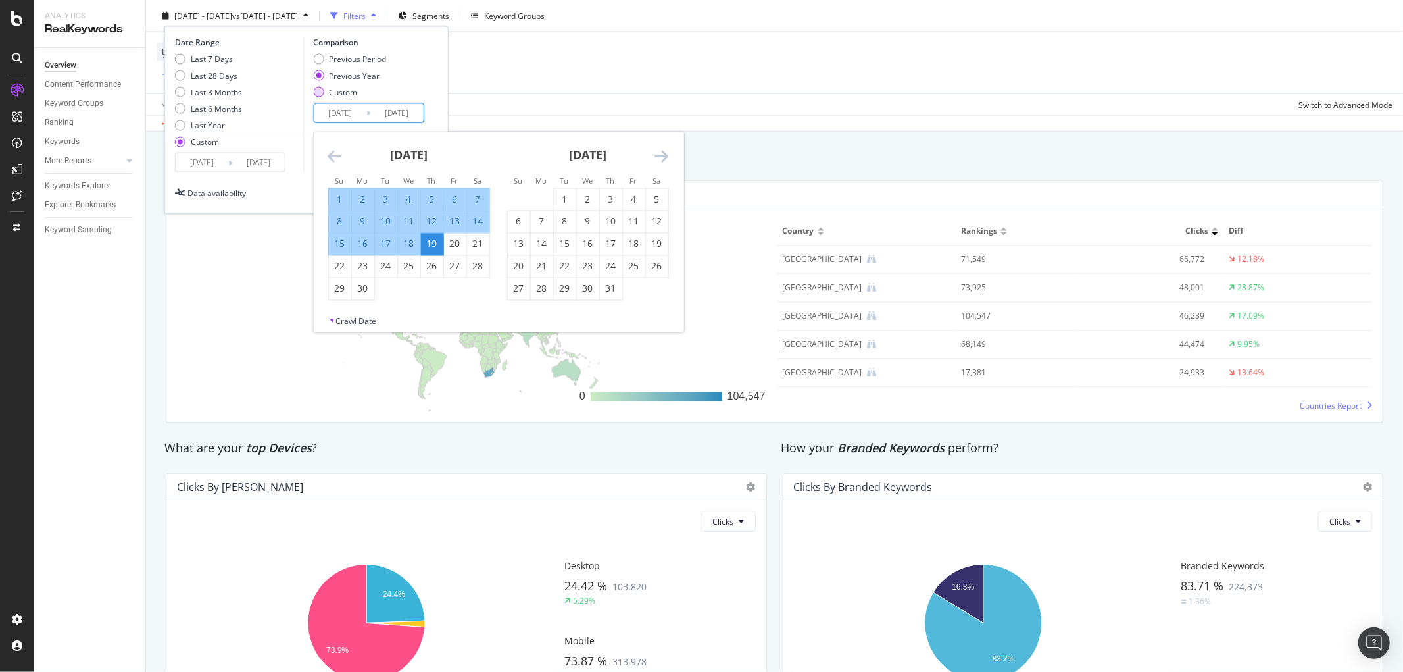
click at [313, 88] on div "Custom" at bounding box center [349, 91] width 73 height 11
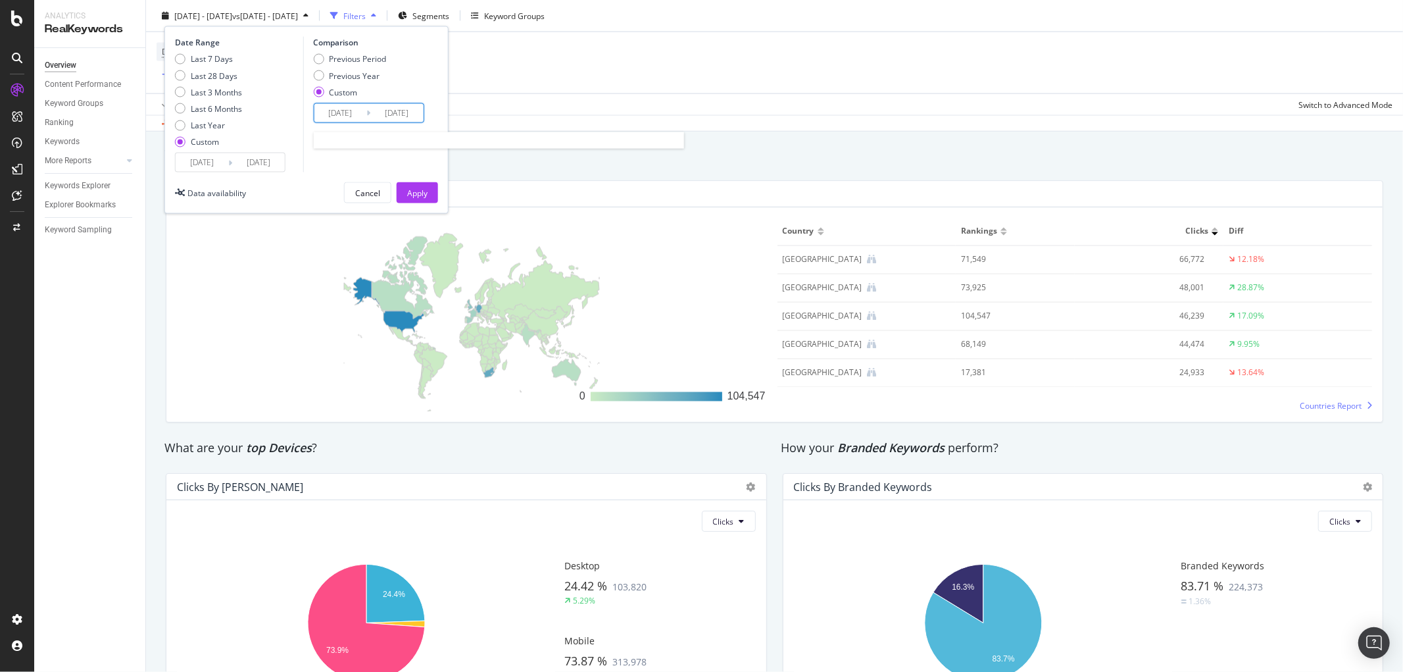
click at [336, 112] on input "[DATE]" at bounding box center [340, 113] width 53 height 18
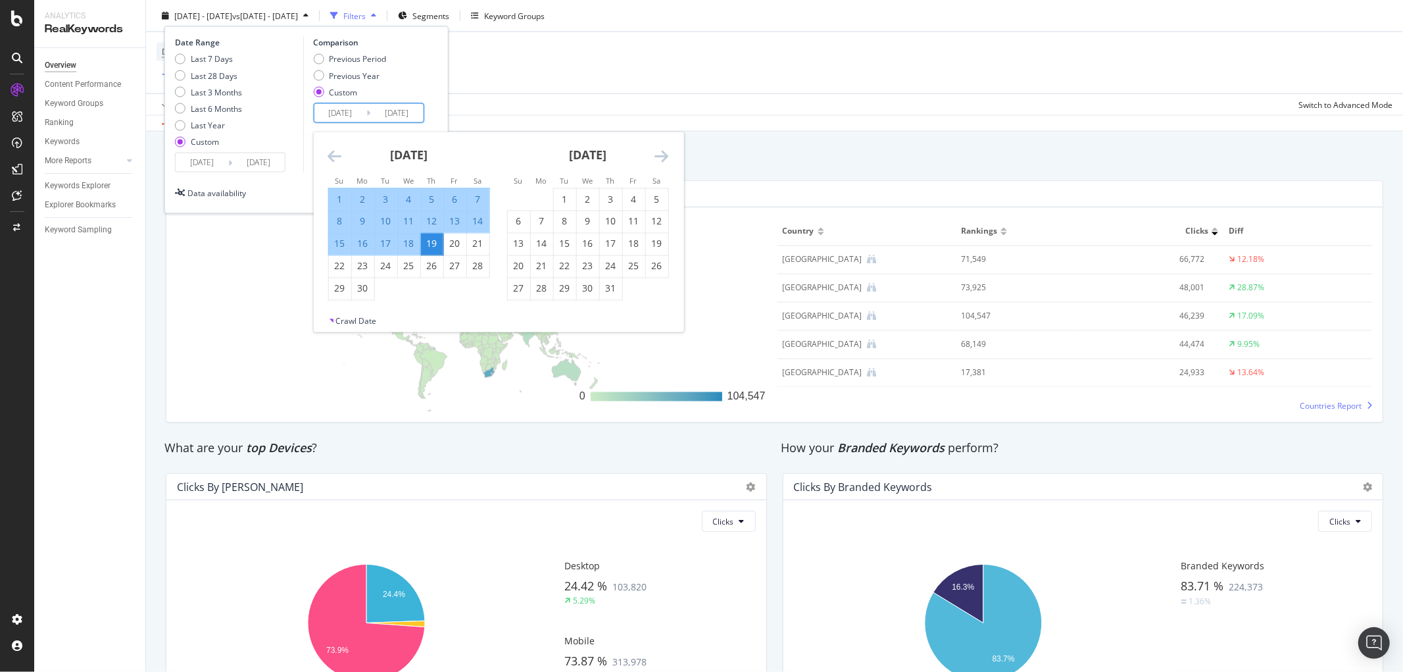
click at [329, 155] on icon "Move backward to switch to the previous month." at bounding box center [335, 156] width 14 height 16
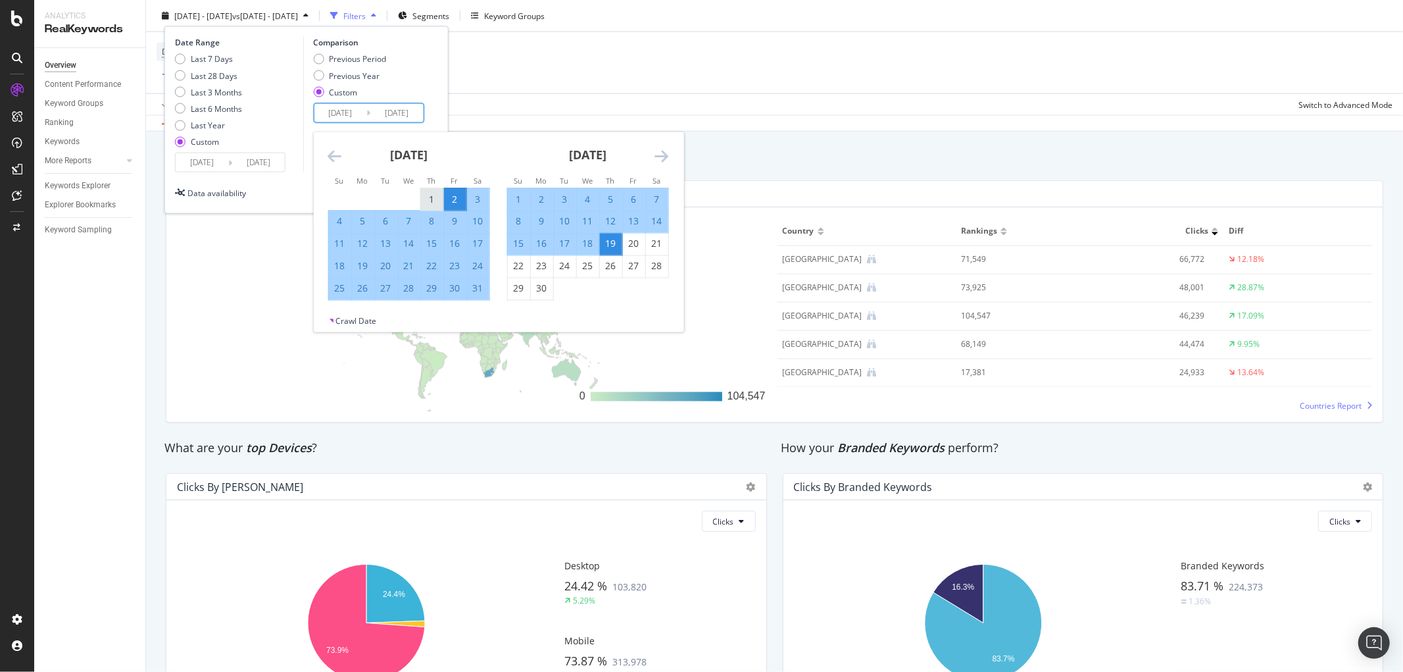
click at [426, 197] on div "1" at bounding box center [431, 199] width 22 height 13
type input "[DATE]"
click at [586, 240] on div "18" at bounding box center [587, 244] width 22 height 13
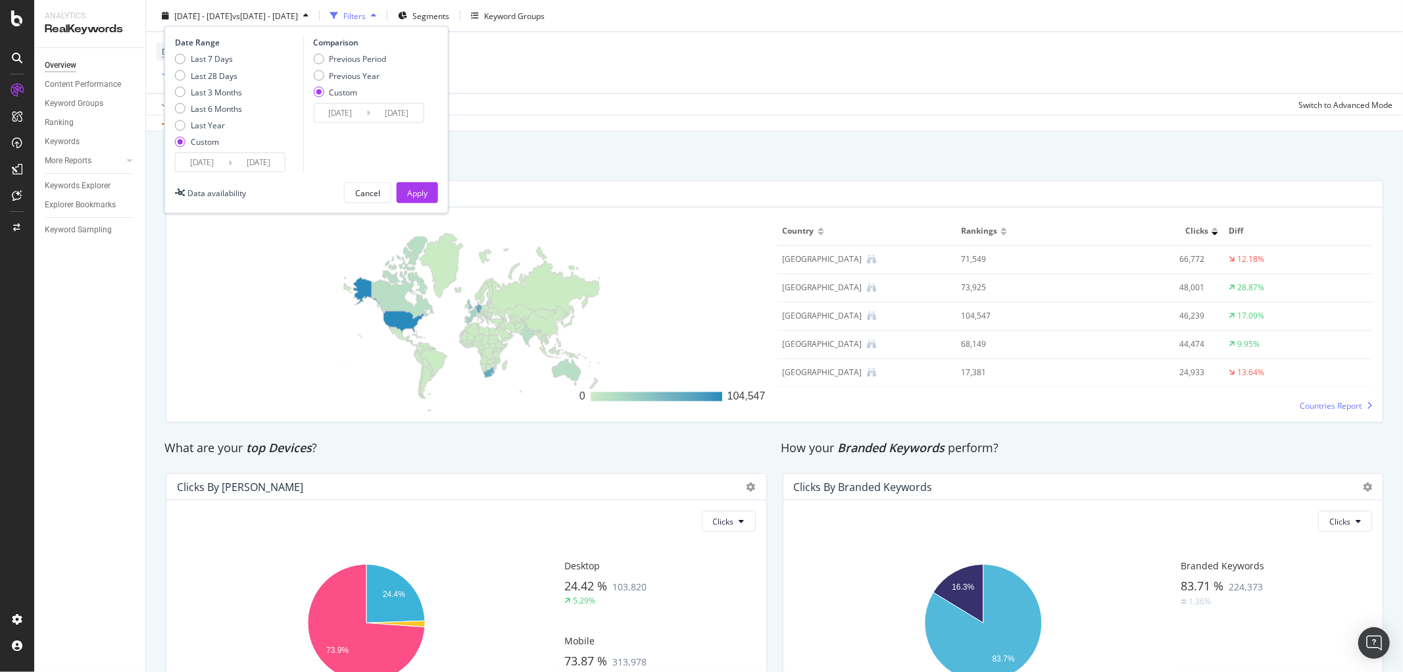
type input "[DATE]"
click at [430, 187] on button "Apply" at bounding box center [417, 192] width 41 height 21
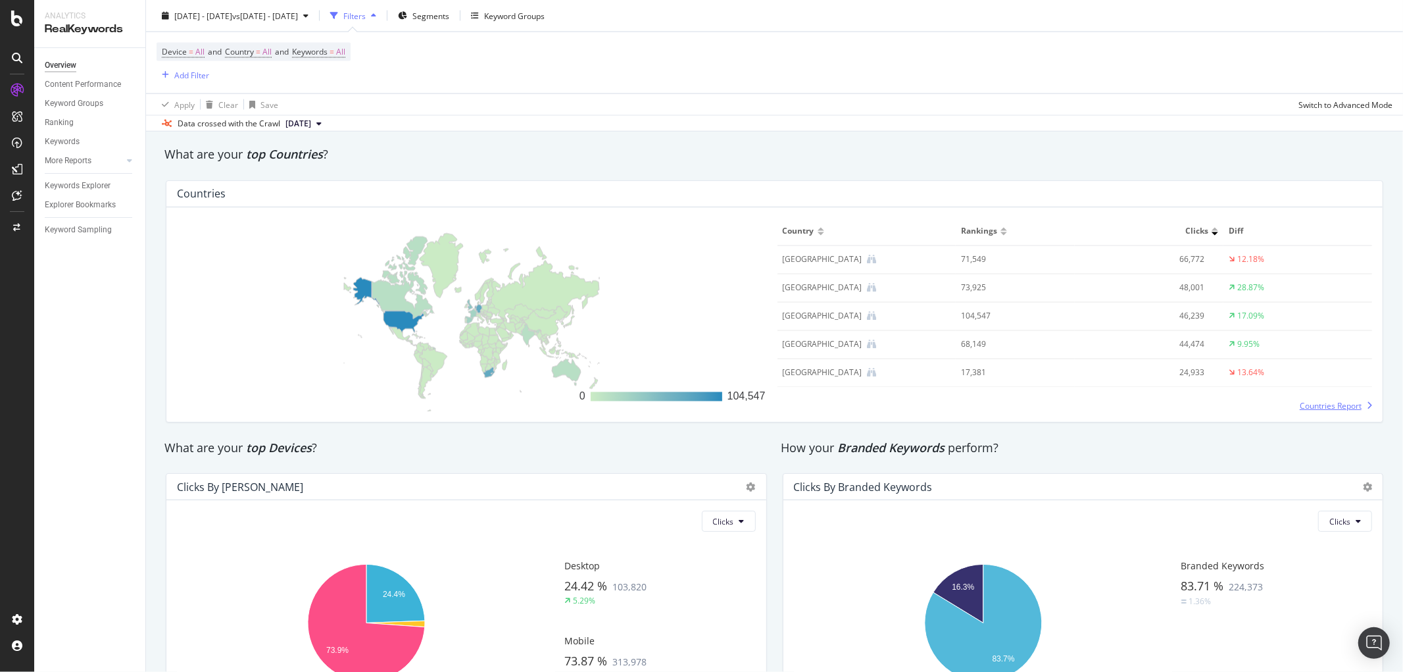
click at [1332, 405] on span "Countries Report" at bounding box center [1331, 405] width 62 height 11
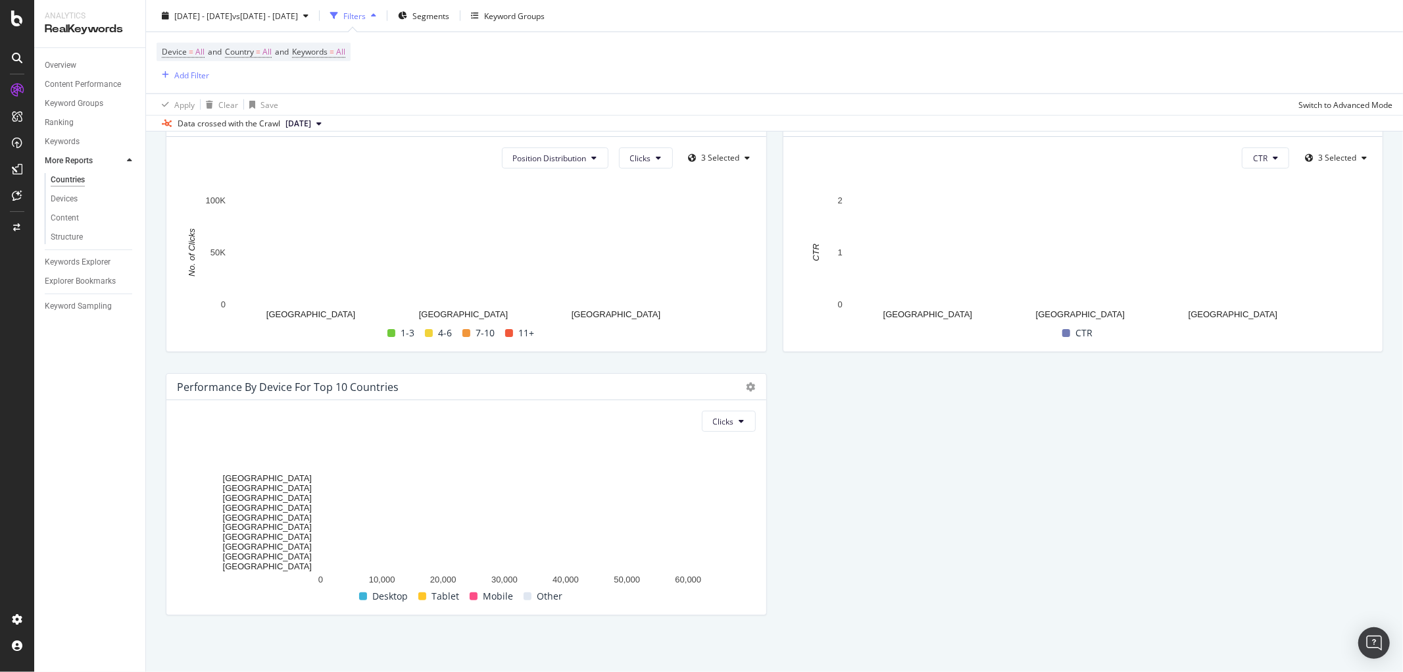
scroll to position [1301, 0]
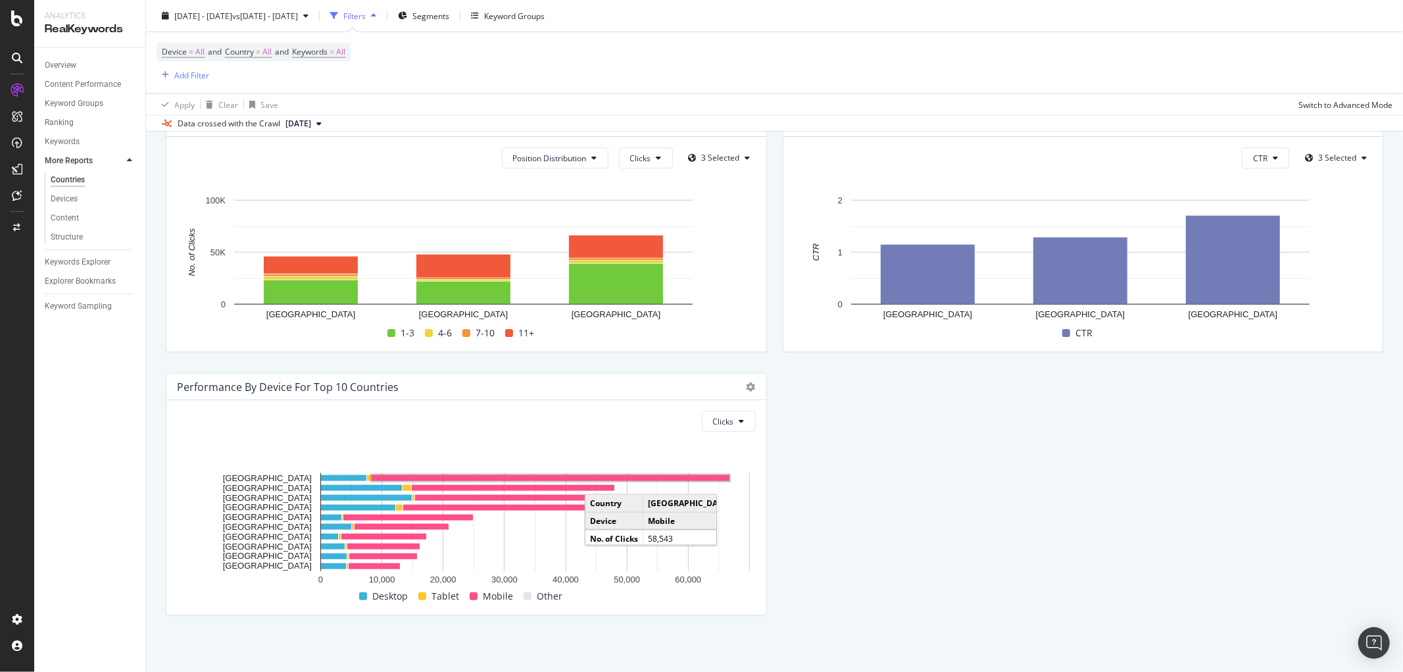
drag, startPoint x: 621, startPoint y: 465, endPoint x: 606, endPoint y: 481, distance: 22.4
click at [603, 478] on icon "0 10,000 20,000 30,000 40,000 50,000 60,000 [GEOGRAPHIC_DATA] [GEOGRAPHIC_DATA]…" at bounding box center [463, 522] width 573 height 131
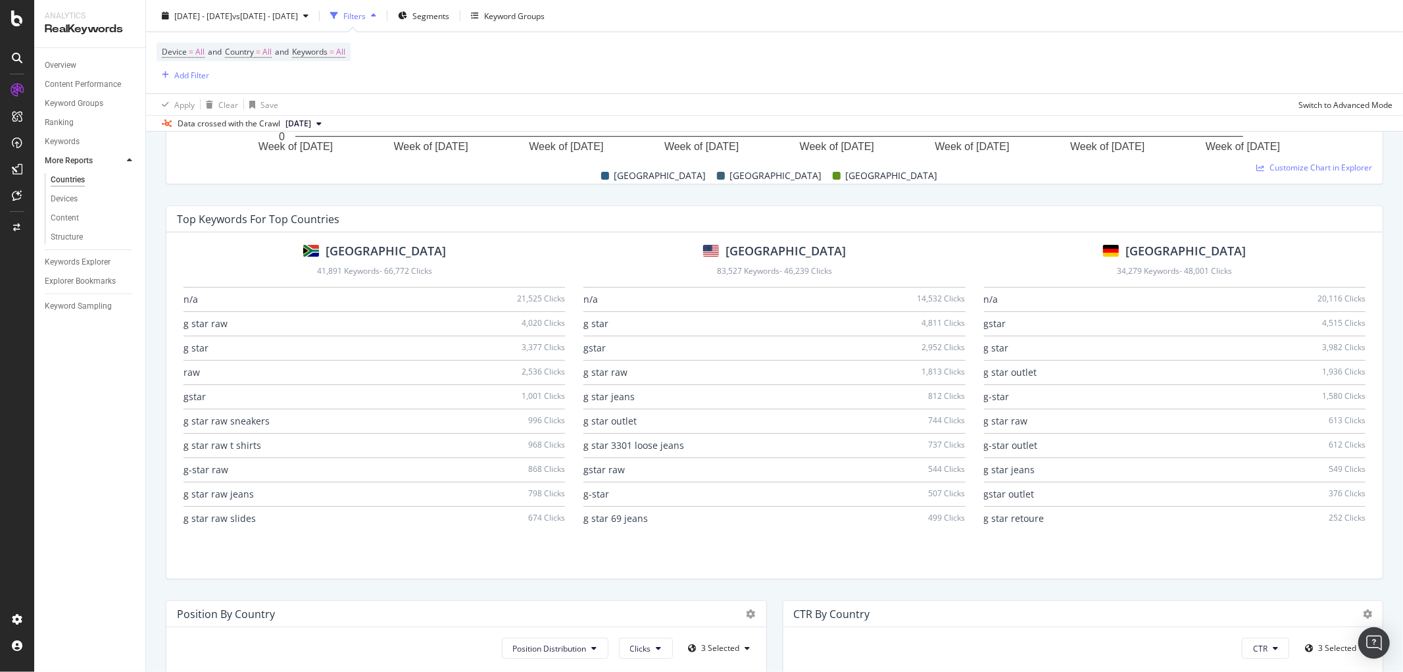
scroll to position [786, 0]
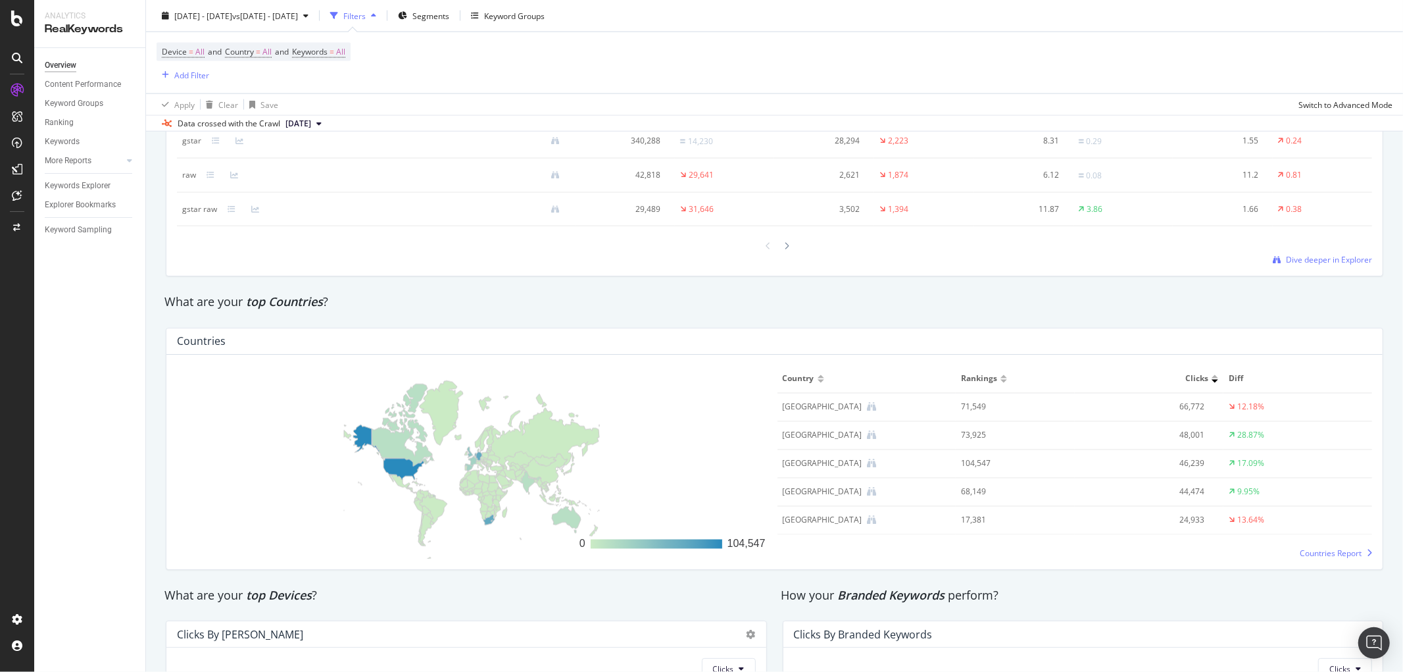
scroll to position [1838, 0]
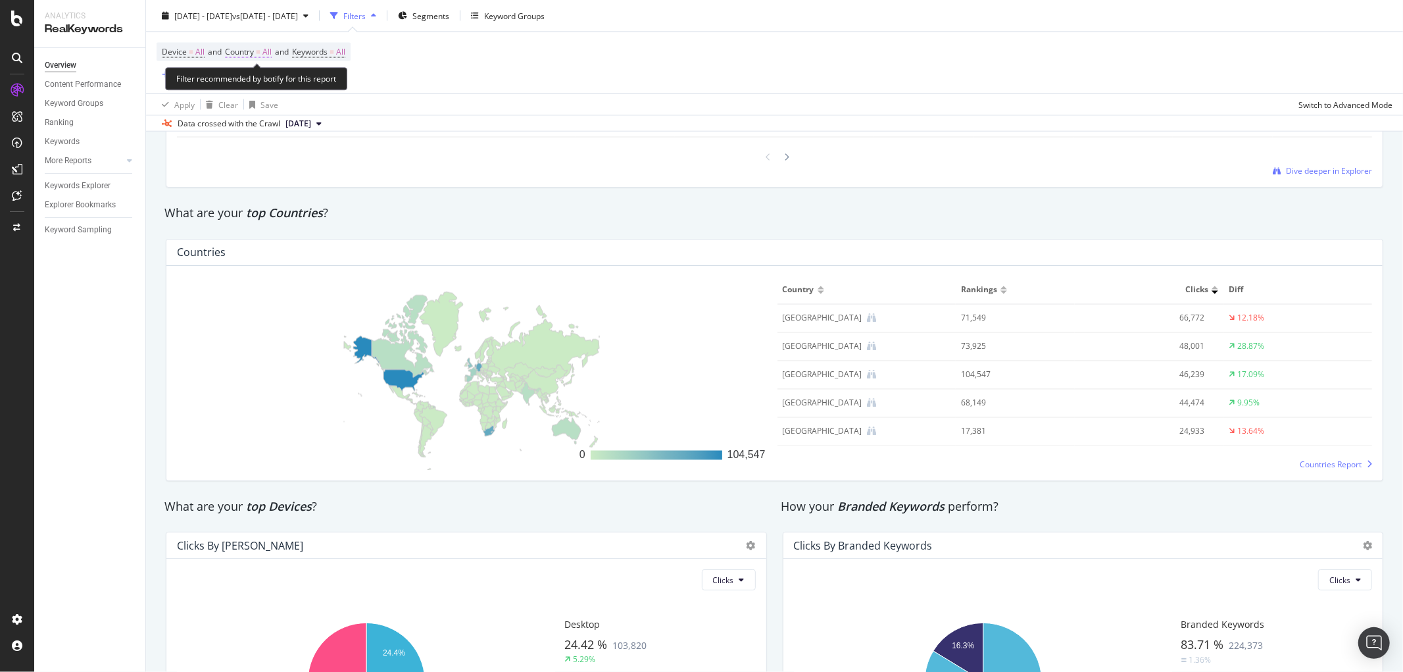
click at [261, 56] on span "=" at bounding box center [258, 51] width 5 height 11
click at [257, 80] on icon at bounding box center [254, 83] width 9 height 8
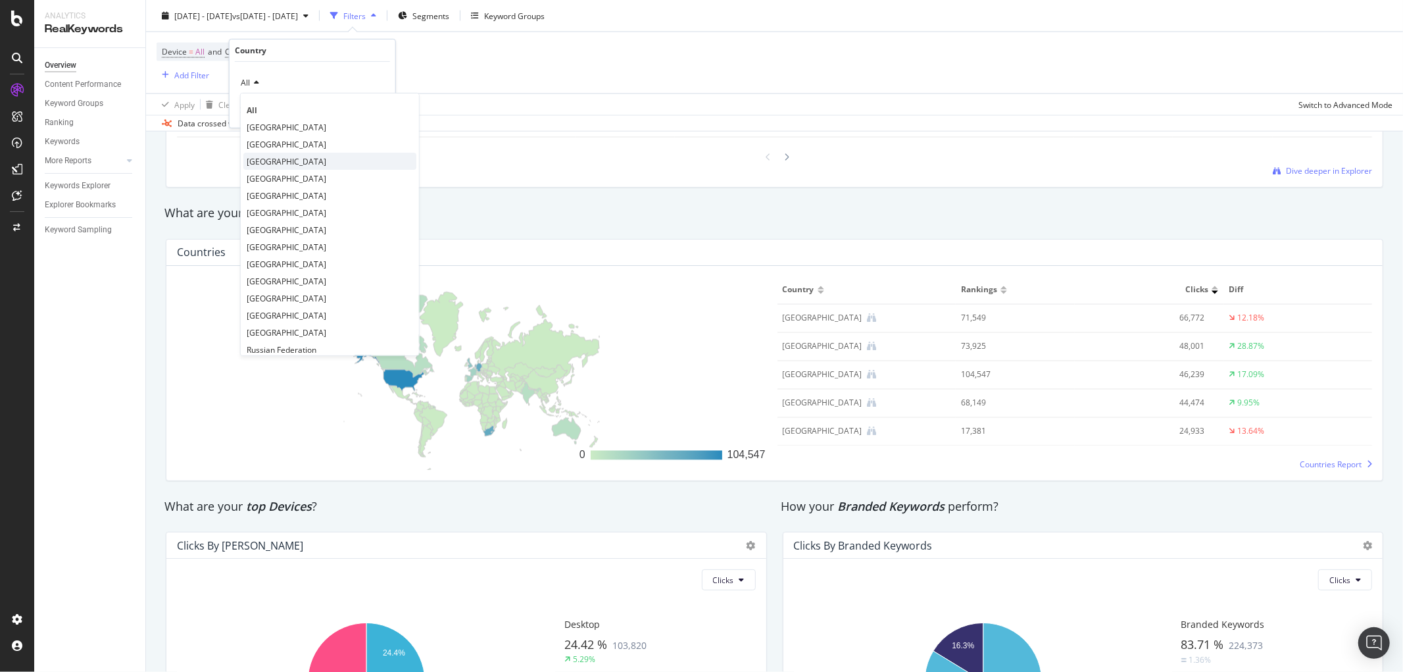
click at [283, 166] on div "[GEOGRAPHIC_DATA]" at bounding box center [329, 161] width 173 height 17
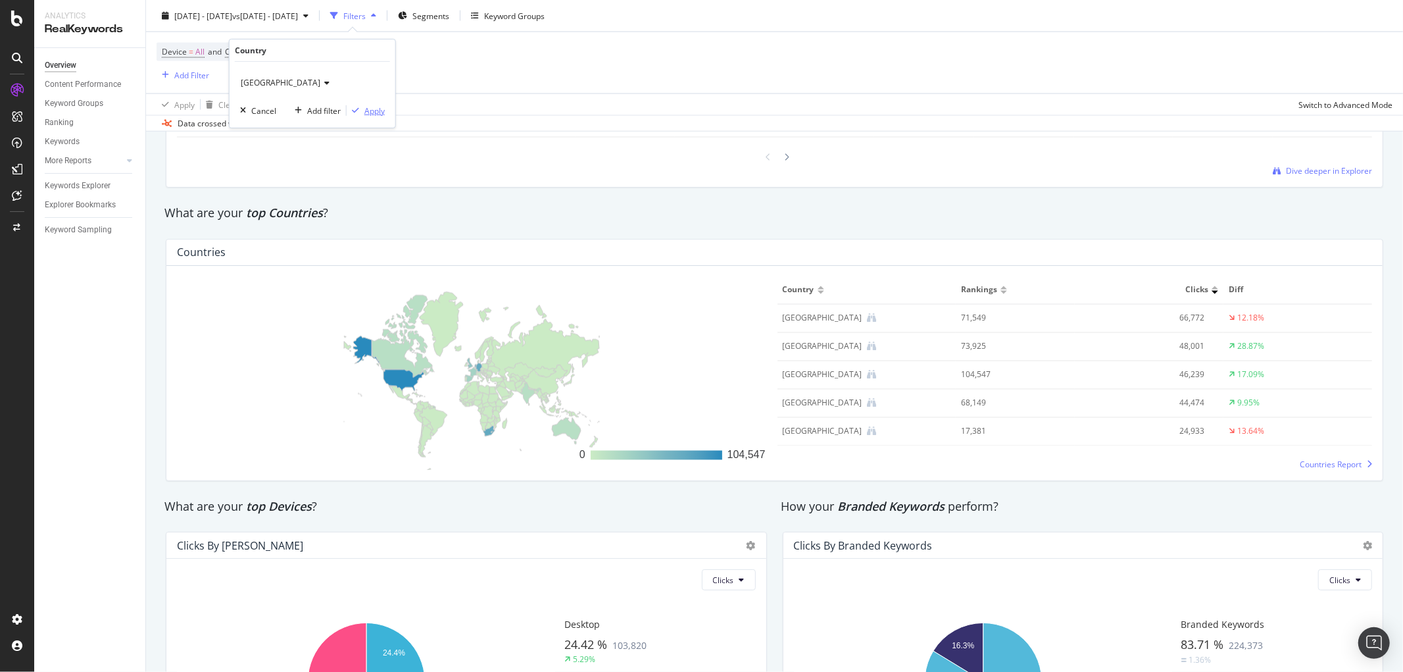
click at [373, 111] on div "Apply" at bounding box center [374, 110] width 20 height 11
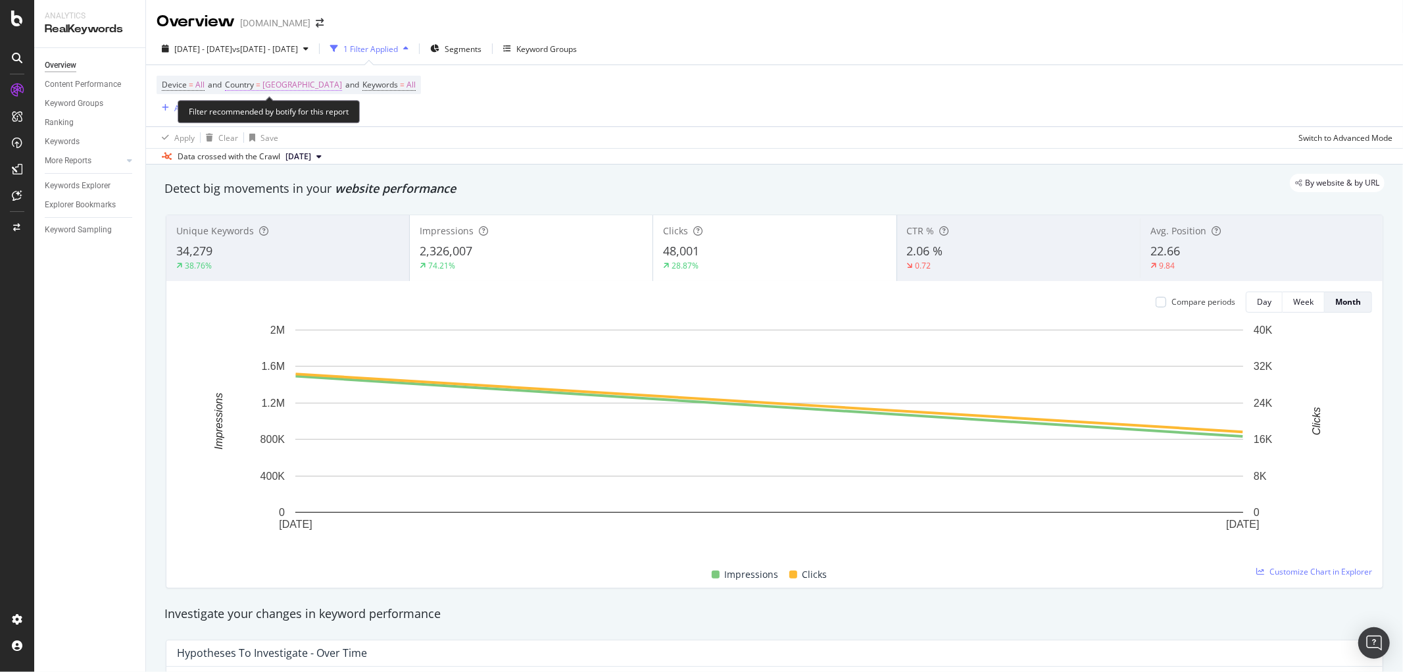
click at [272, 87] on span "[GEOGRAPHIC_DATA]" at bounding box center [303, 85] width 80 height 18
click at [272, 121] on div "[GEOGRAPHIC_DATA]" at bounding box center [312, 116] width 145 height 21
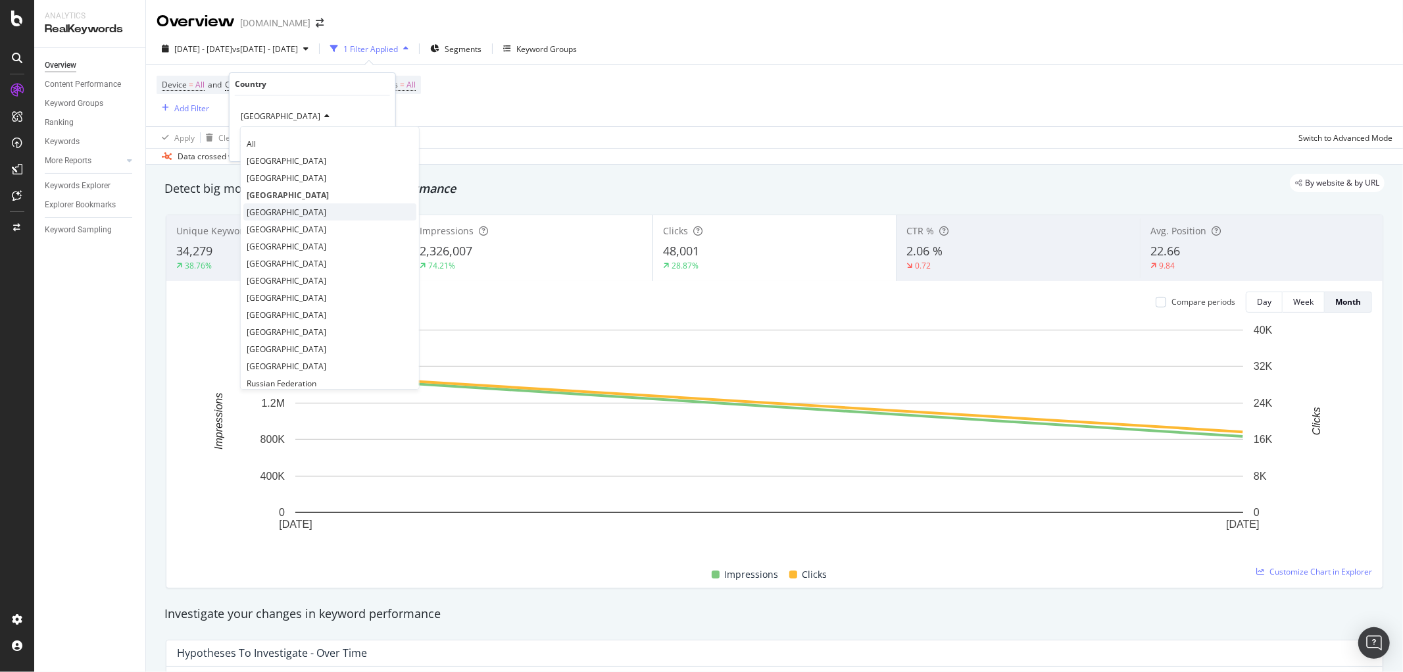
click at [284, 207] on span "[GEOGRAPHIC_DATA]" at bounding box center [287, 212] width 80 height 11
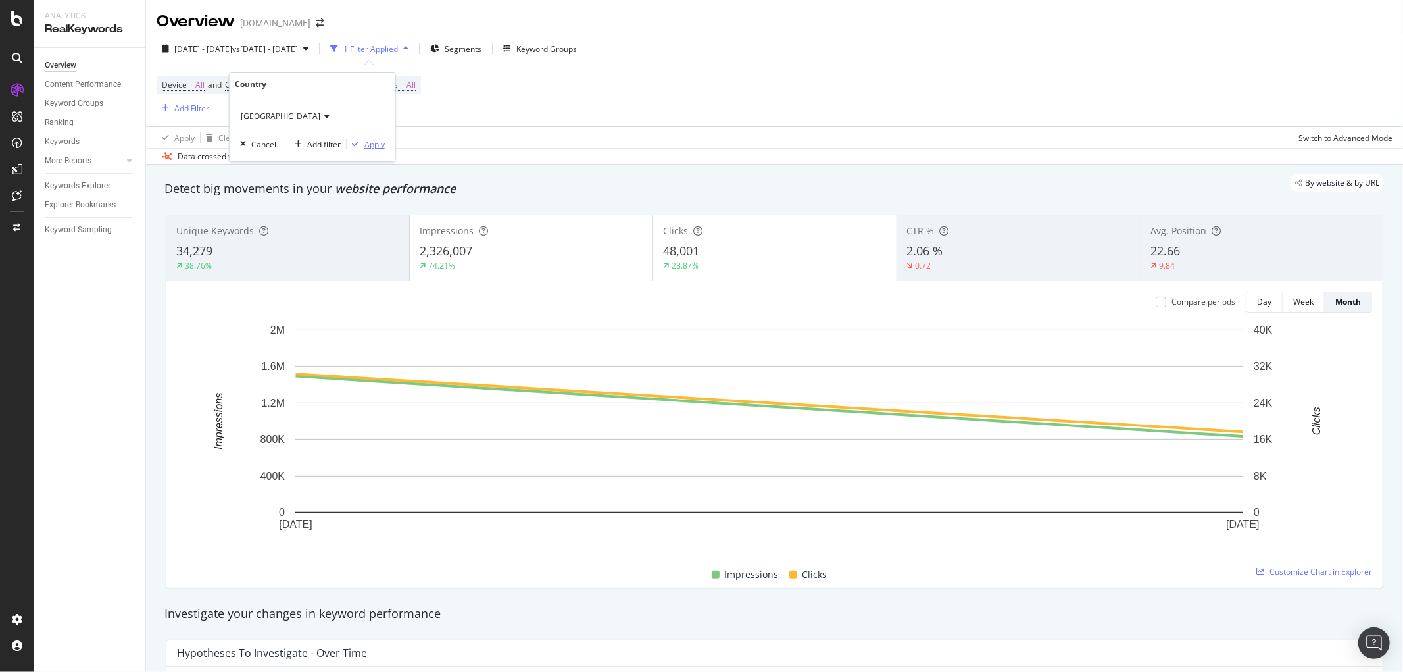
click at [376, 143] on div "Apply" at bounding box center [374, 144] width 20 height 11
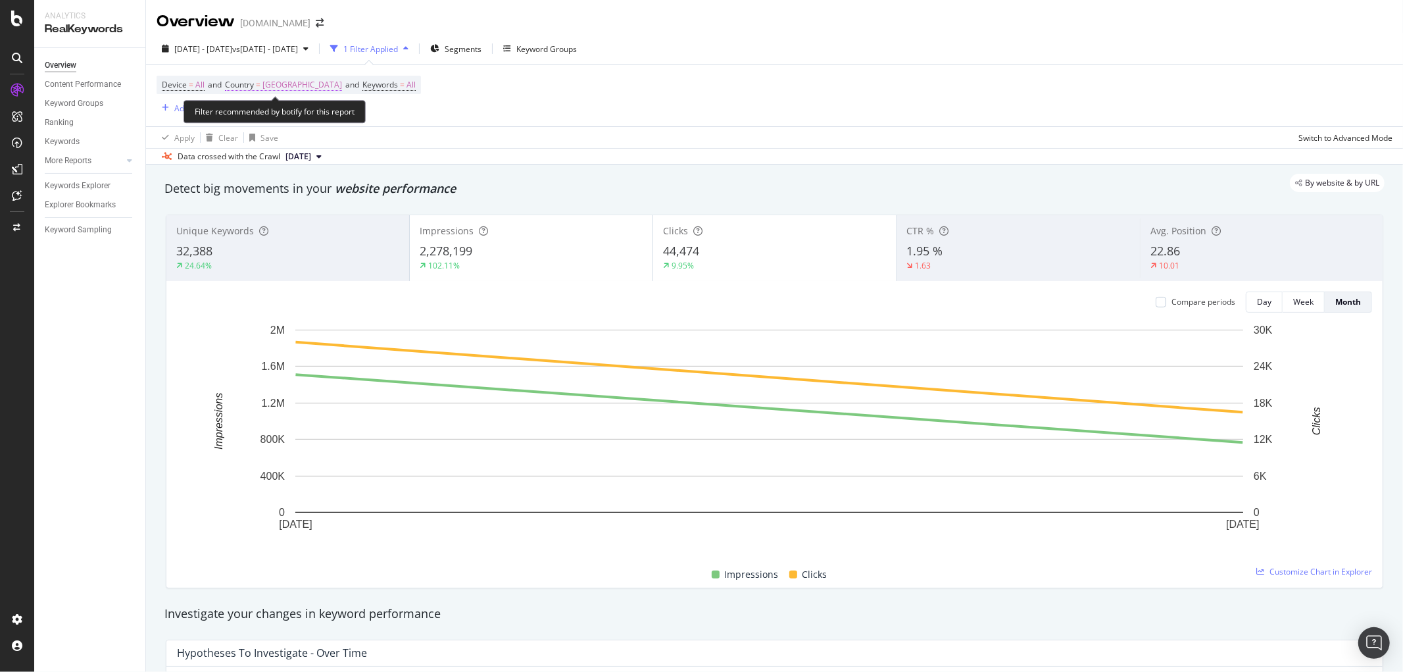
click at [291, 84] on span "[GEOGRAPHIC_DATA]" at bounding box center [303, 85] width 80 height 18
click at [284, 117] on span "[GEOGRAPHIC_DATA]" at bounding box center [281, 116] width 80 height 11
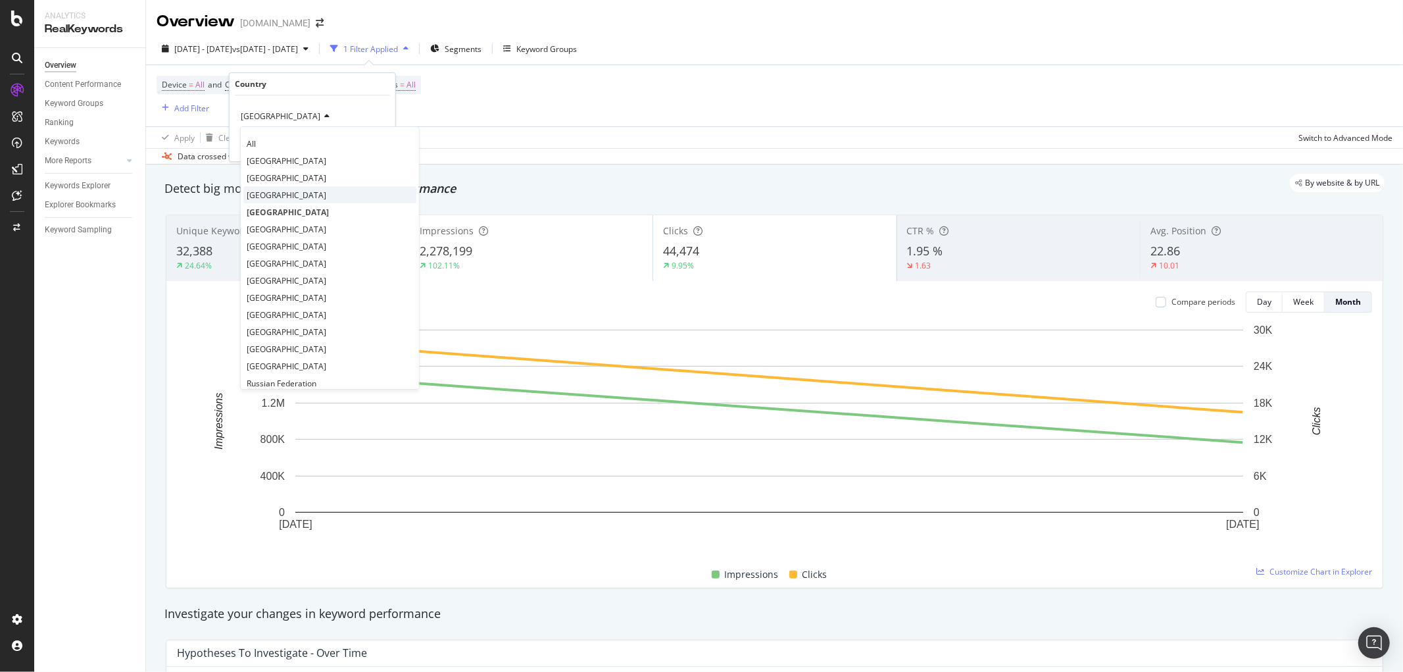
click at [270, 193] on span "[GEOGRAPHIC_DATA]" at bounding box center [287, 194] width 80 height 11
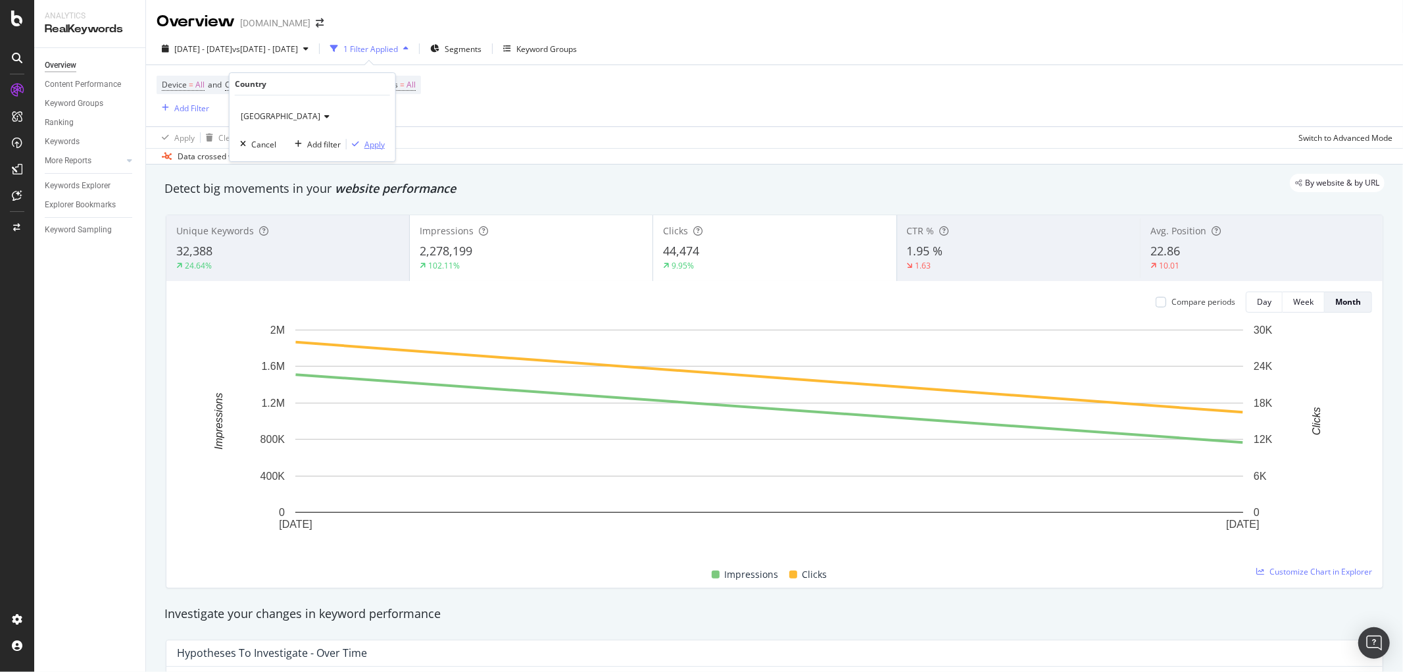
click at [372, 141] on div "Apply" at bounding box center [374, 144] width 20 height 11
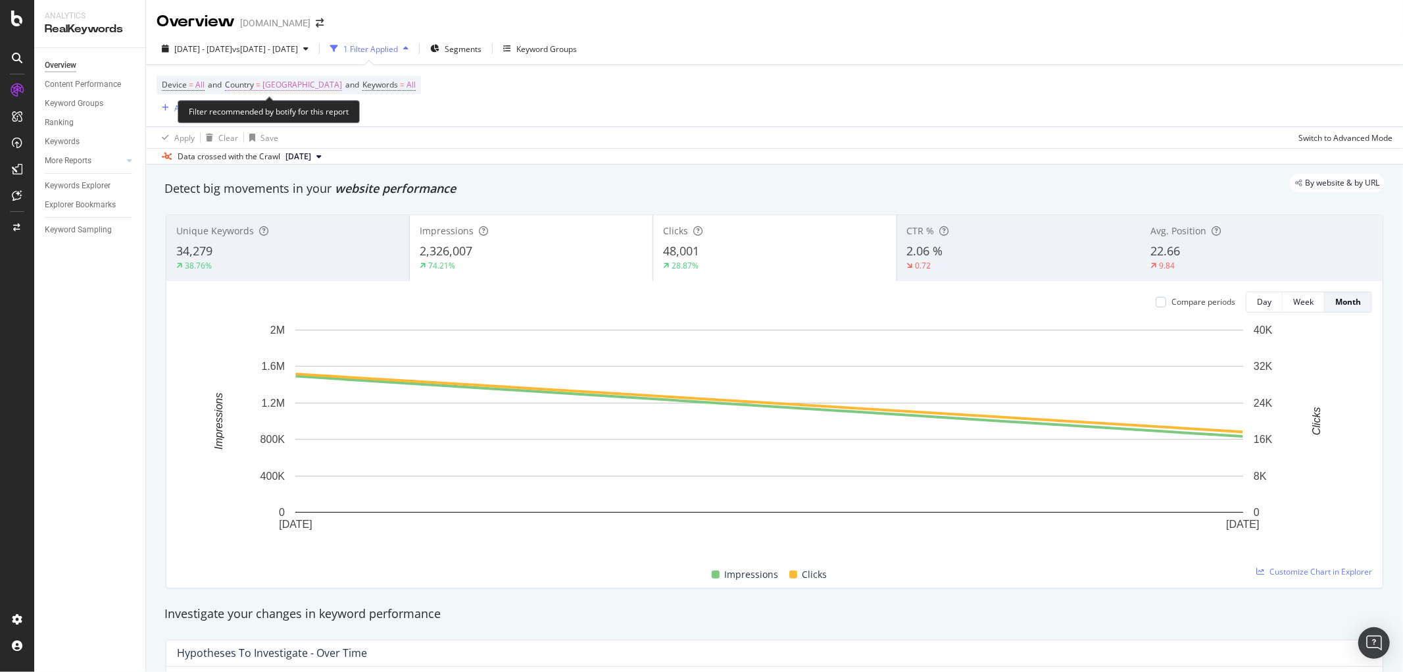
click at [284, 91] on span "[GEOGRAPHIC_DATA]" at bounding box center [303, 85] width 80 height 18
click at [274, 120] on span "[GEOGRAPHIC_DATA]" at bounding box center [281, 116] width 80 height 11
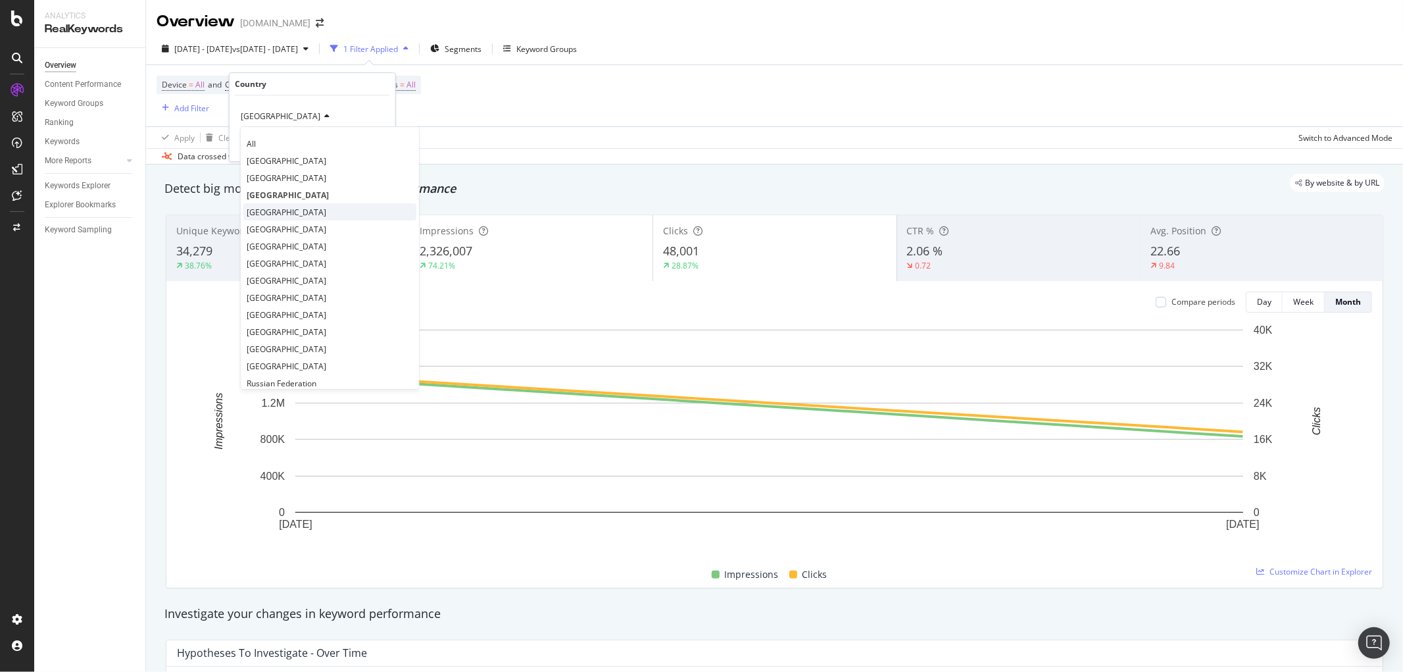
click at [293, 215] on div "[GEOGRAPHIC_DATA]" at bounding box center [329, 211] width 173 height 17
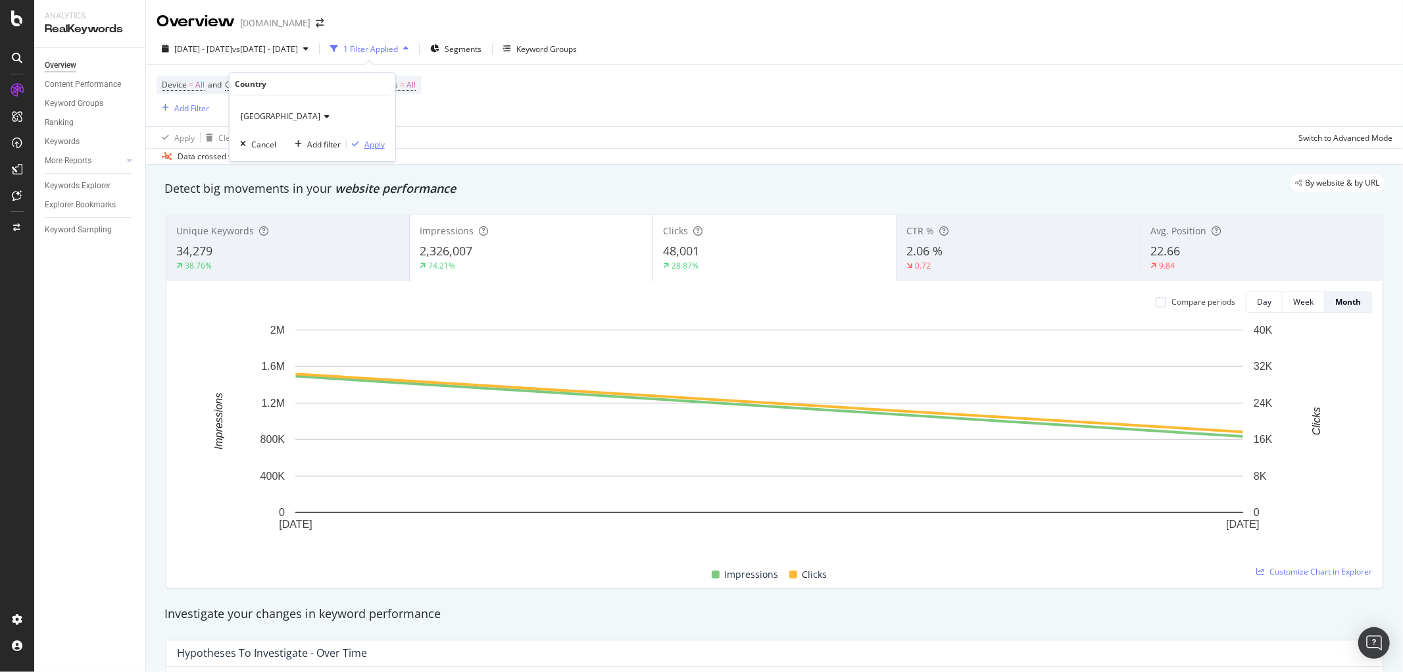
click at [382, 143] on div "Apply" at bounding box center [374, 144] width 20 height 11
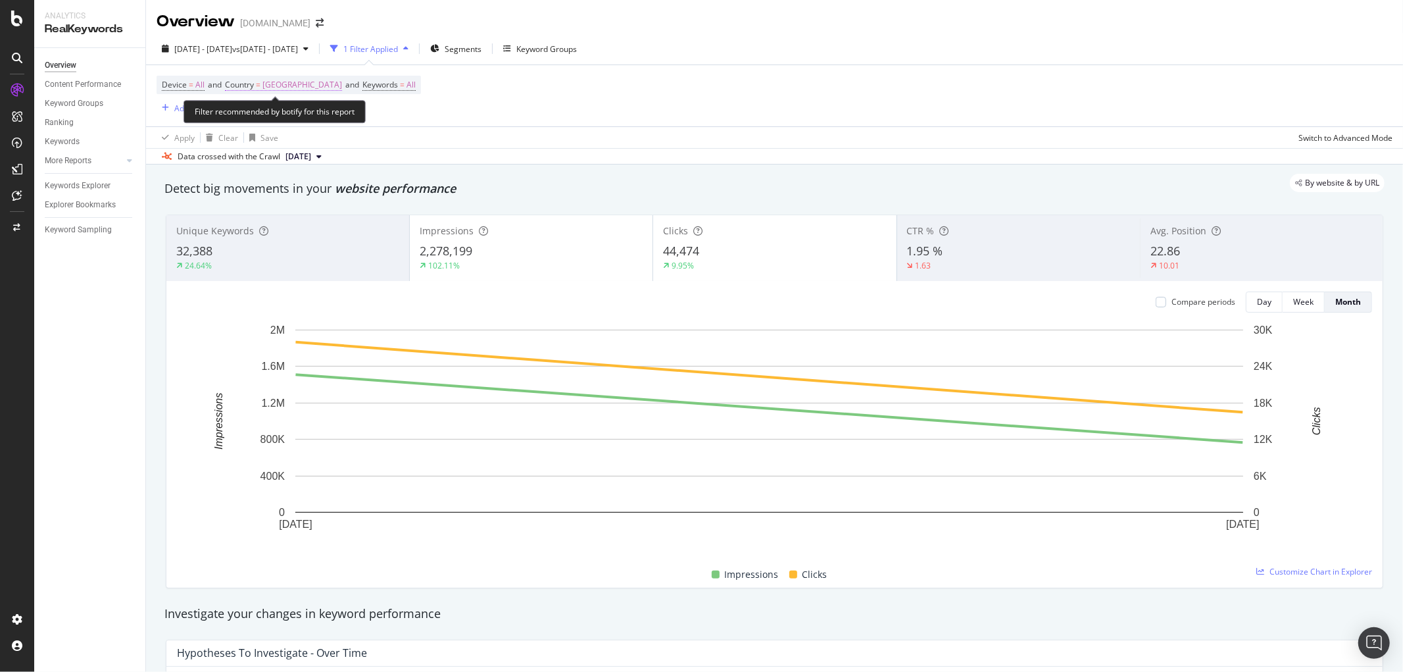
click at [293, 88] on span "[GEOGRAPHIC_DATA]" at bounding box center [303, 85] width 80 height 18
click at [320, 113] on icon at bounding box center [324, 117] width 9 height 8
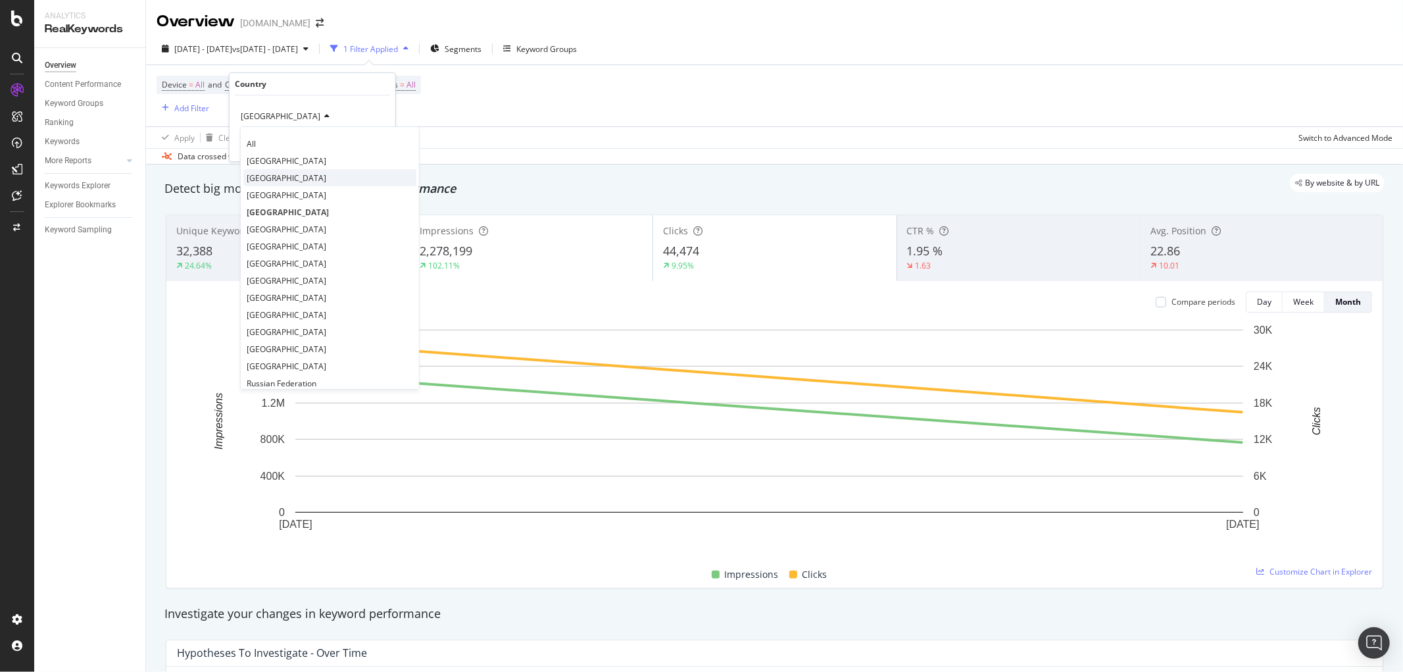
click at [291, 169] on div "[GEOGRAPHIC_DATA]" at bounding box center [329, 177] width 173 height 17
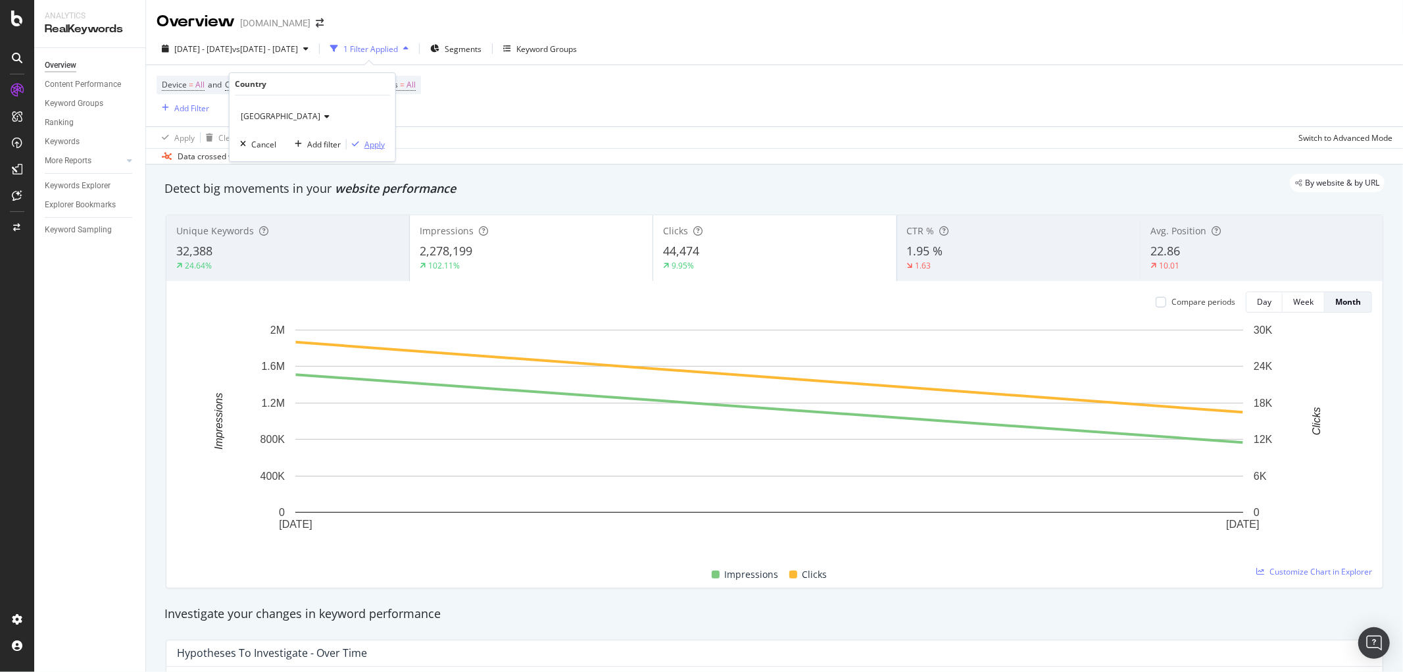
click at [360, 143] on div "button" at bounding box center [356, 144] width 18 height 8
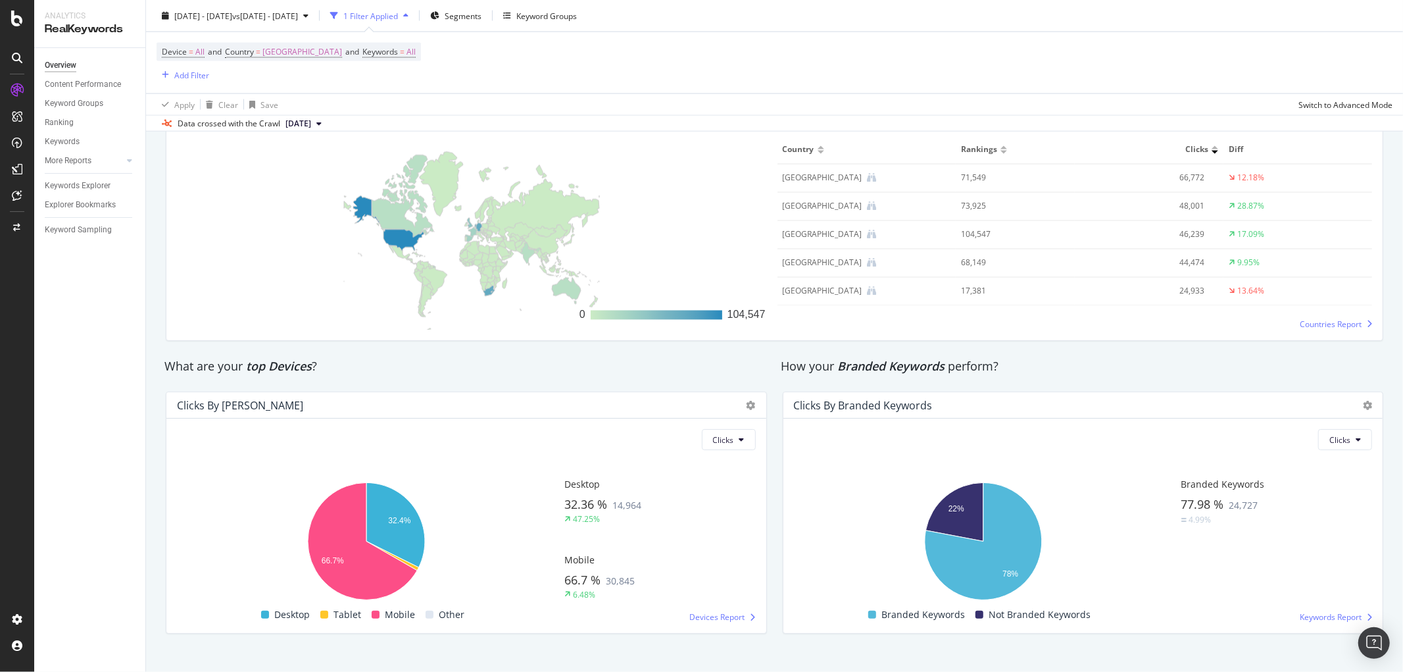
scroll to position [1975, 0]
